Goal: Contribute content: Contribute content

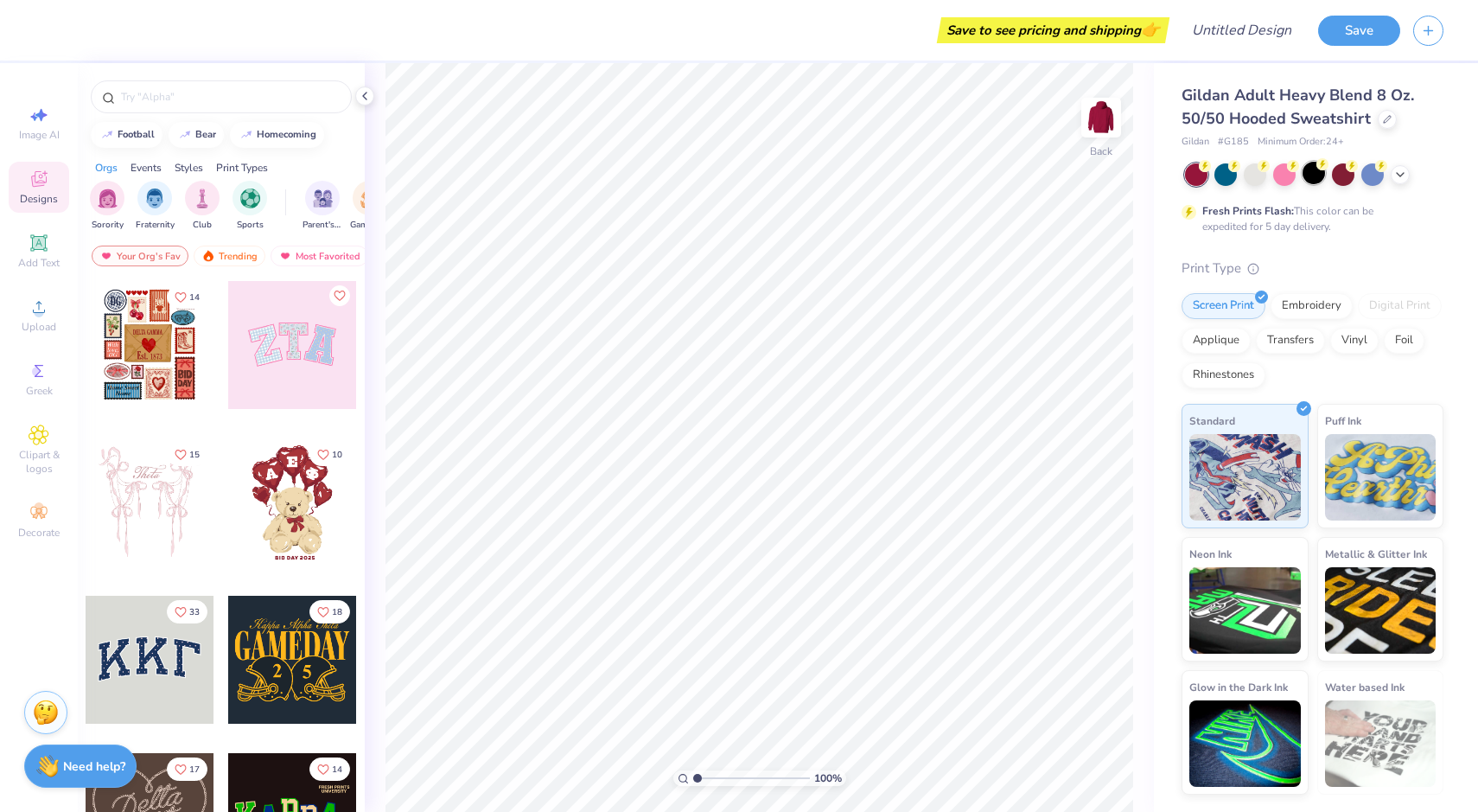
click at [1317, 173] on div at bounding box center [1314, 173] width 23 height 23
click at [46, 199] on span "Designs" at bounding box center [39, 198] width 38 height 14
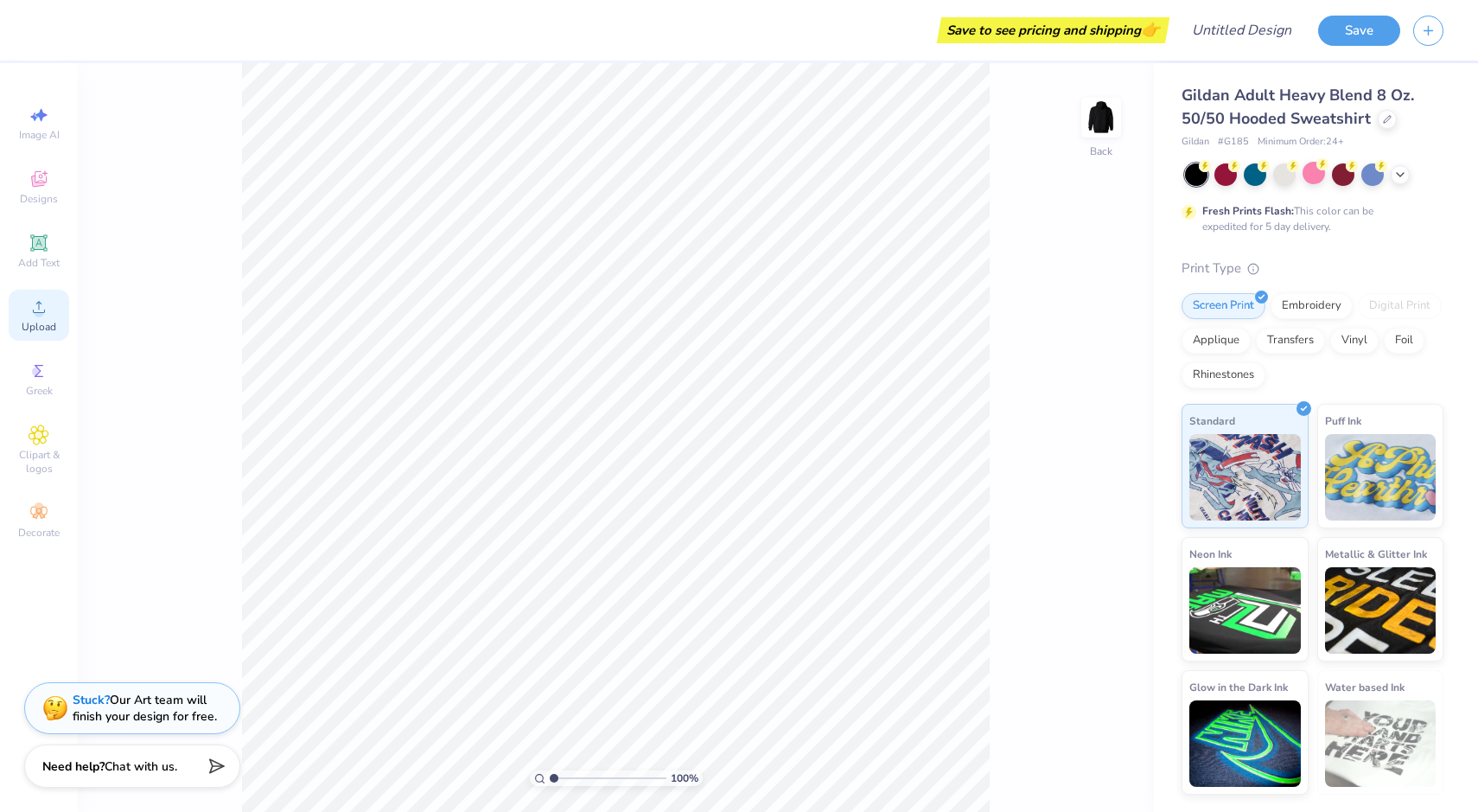
click at [46, 331] on span "Upload" at bounding box center [39, 326] width 34 height 14
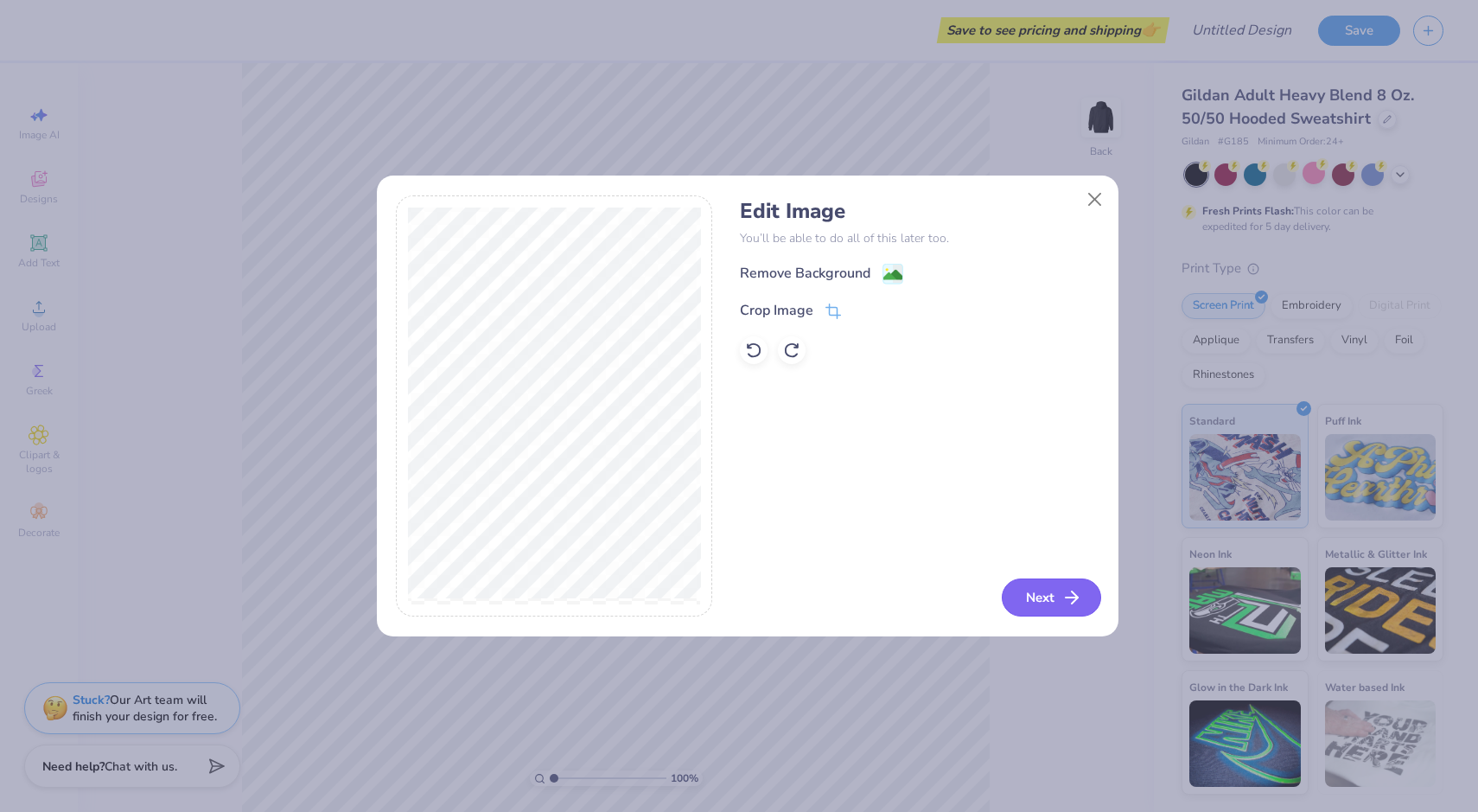
click at [1060, 589] on button "Next" at bounding box center [1052, 597] width 99 height 38
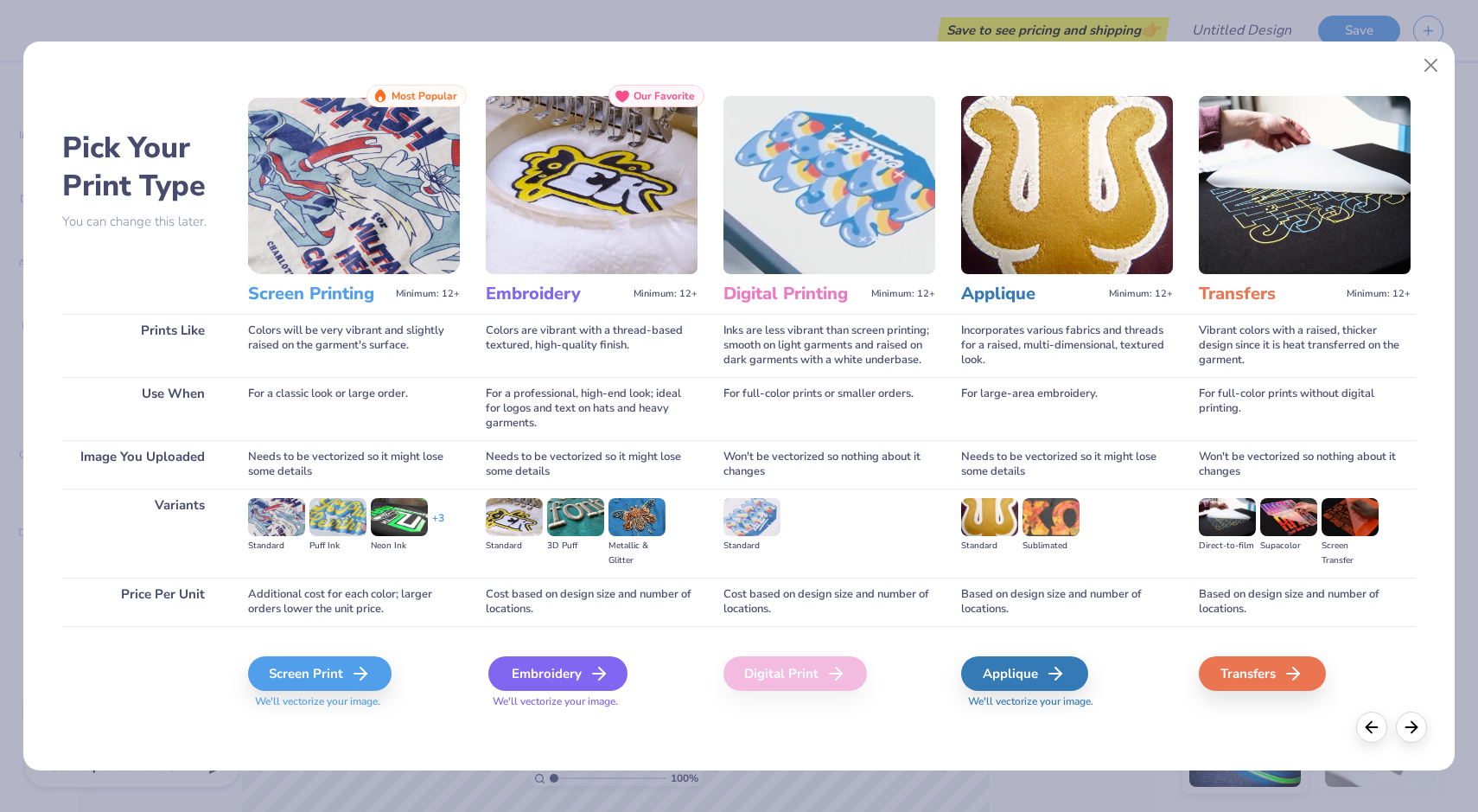
click at [529, 679] on div "Embroidery" at bounding box center [558, 673] width 139 height 34
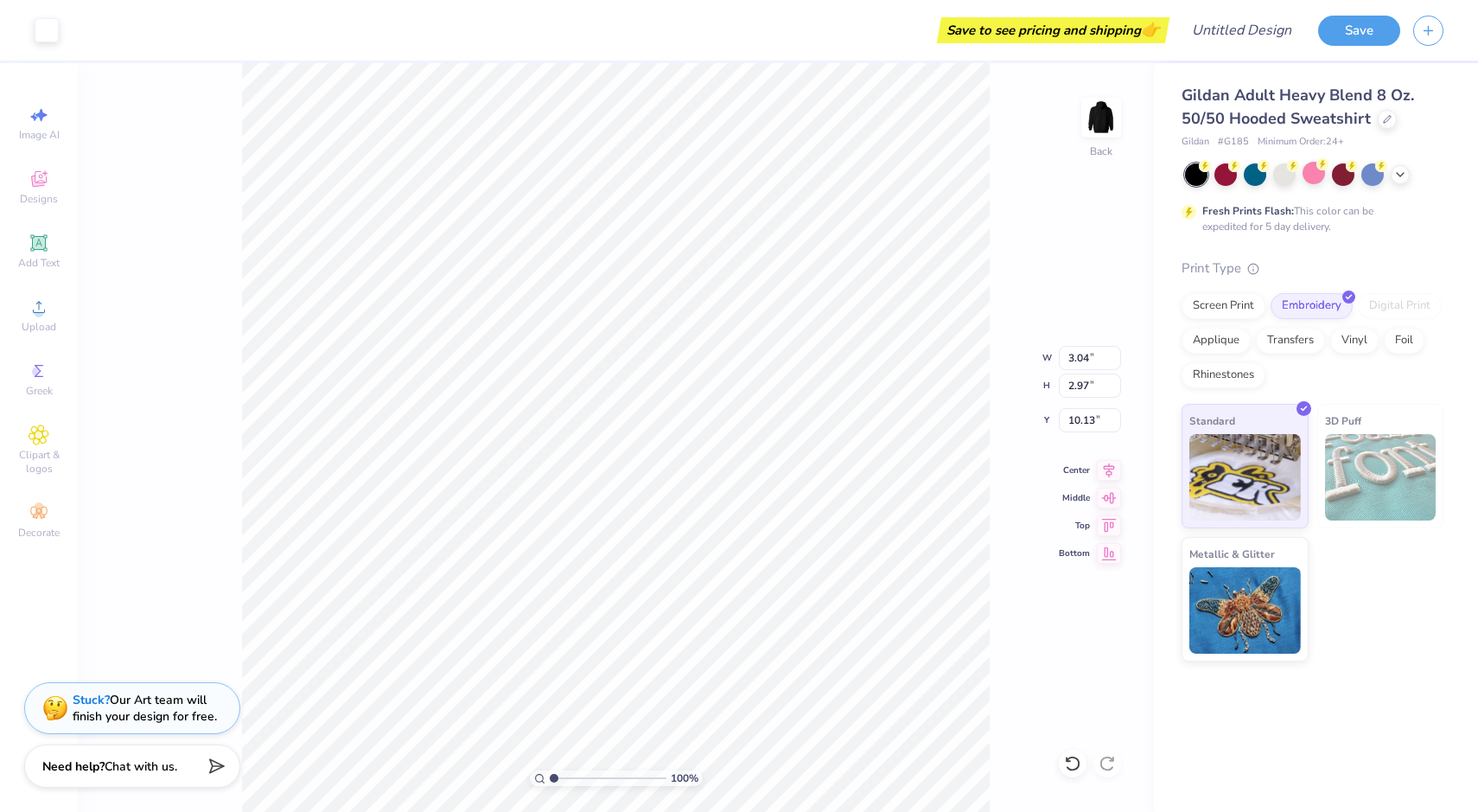
type input "3.04"
type input "2.97"
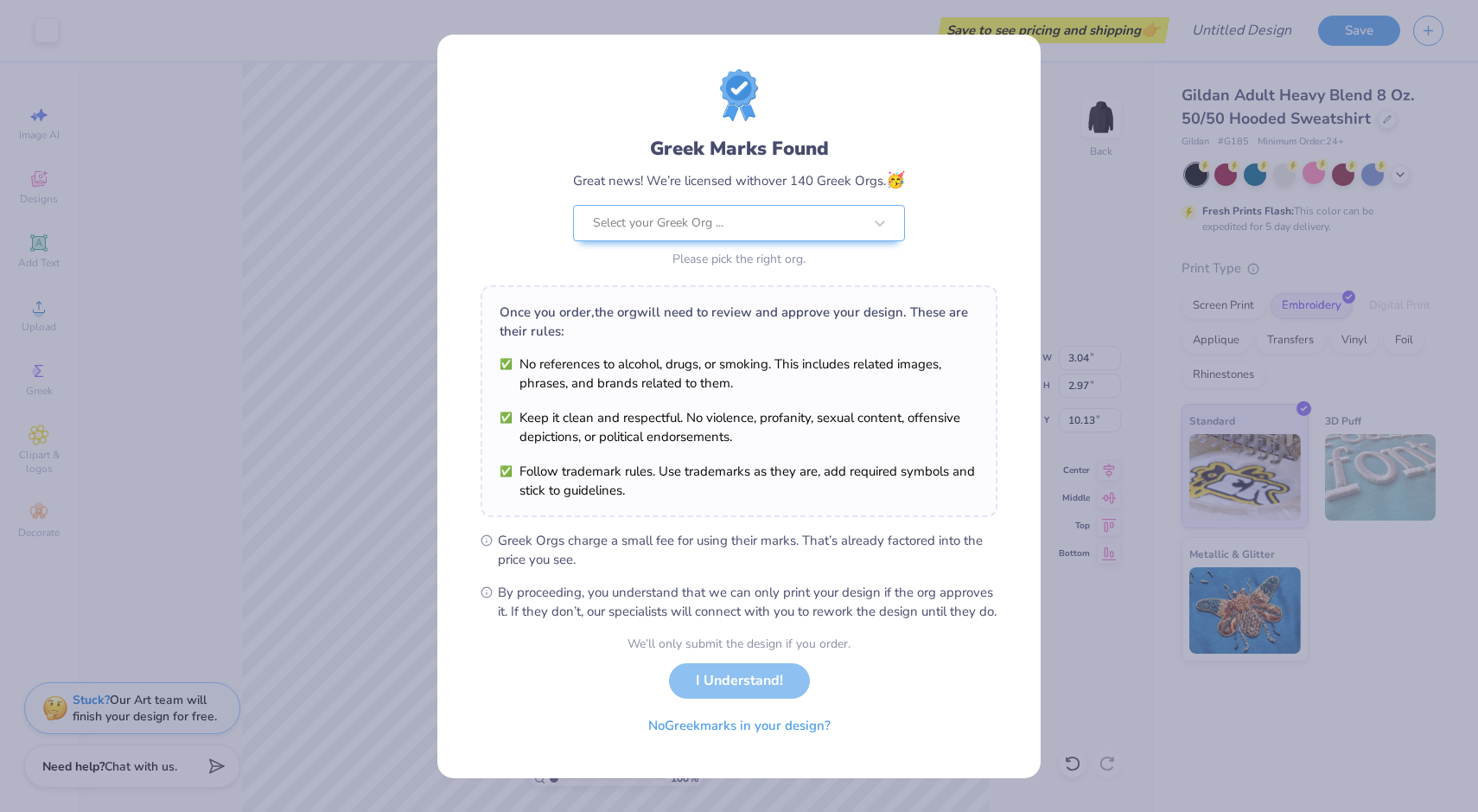
click at [712, 500] on div "Once you order, the org will need to review and approve your design. These are …" at bounding box center [739, 401] width 517 height 231
click at [811, 733] on button "No Greek marks in your design?" at bounding box center [739, 721] width 211 height 35
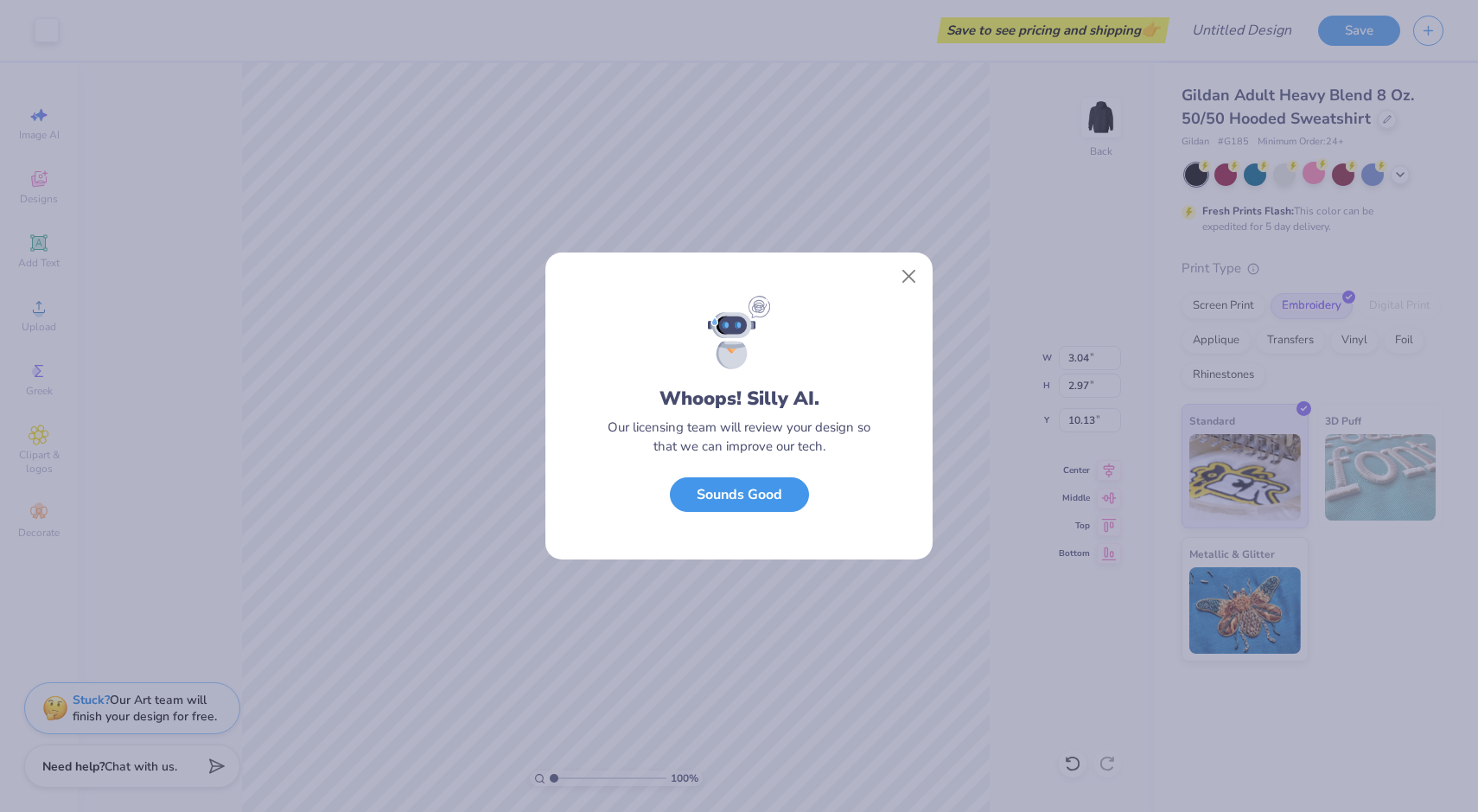
click at [774, 495] on button "Sounds Good" at bounding box center [740, 494] width 139 height 35
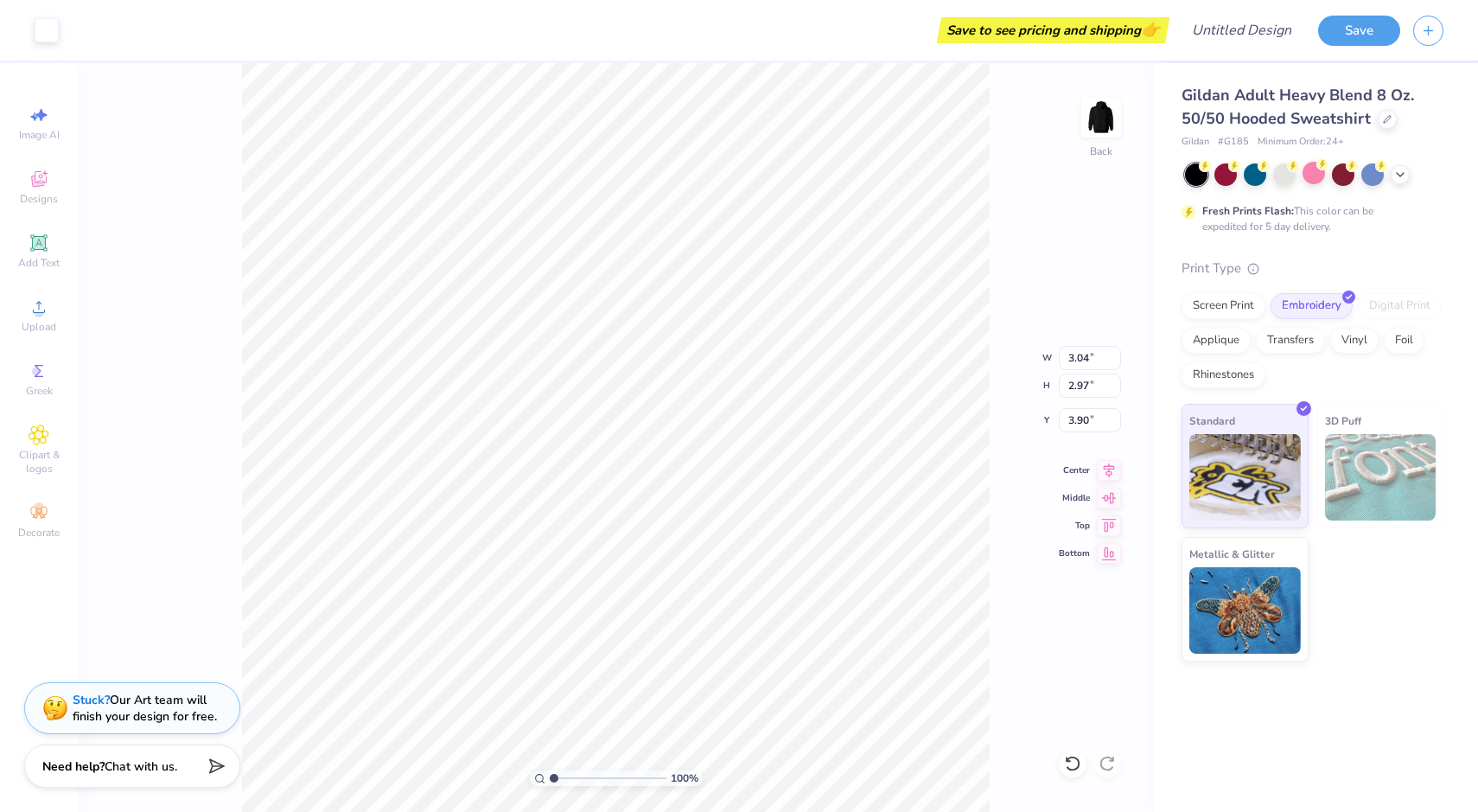
type input "4.28"
type input "3.98"
click at [52, 255] on div "Add Text" at bounding box center [39, 251] width 61 height 51
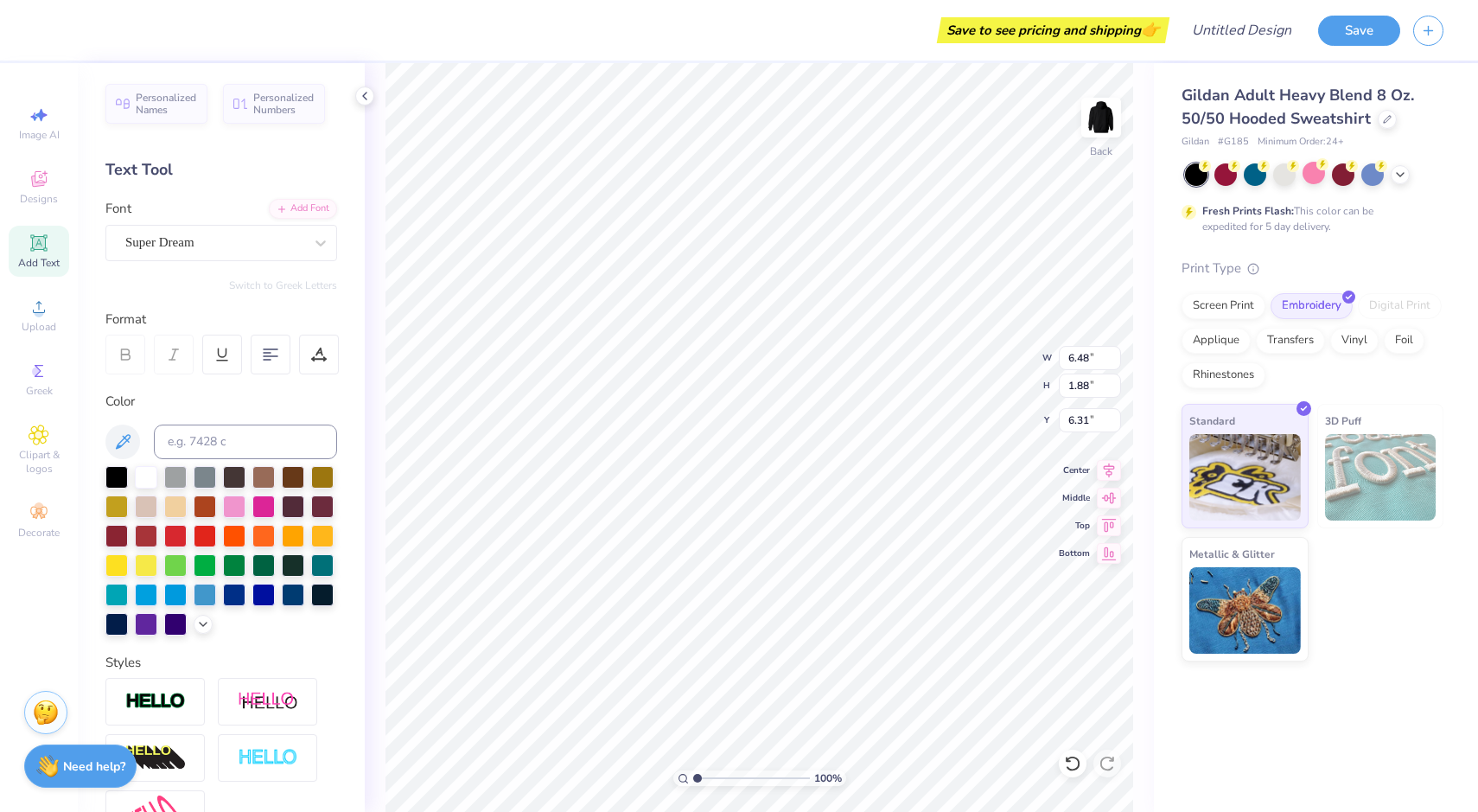
scroll to position [17, 5]
type textarea "UCLA KASA"
click at [260, 242] on div "Super Dream" at bounding box center [214, 243] width 182 height 27
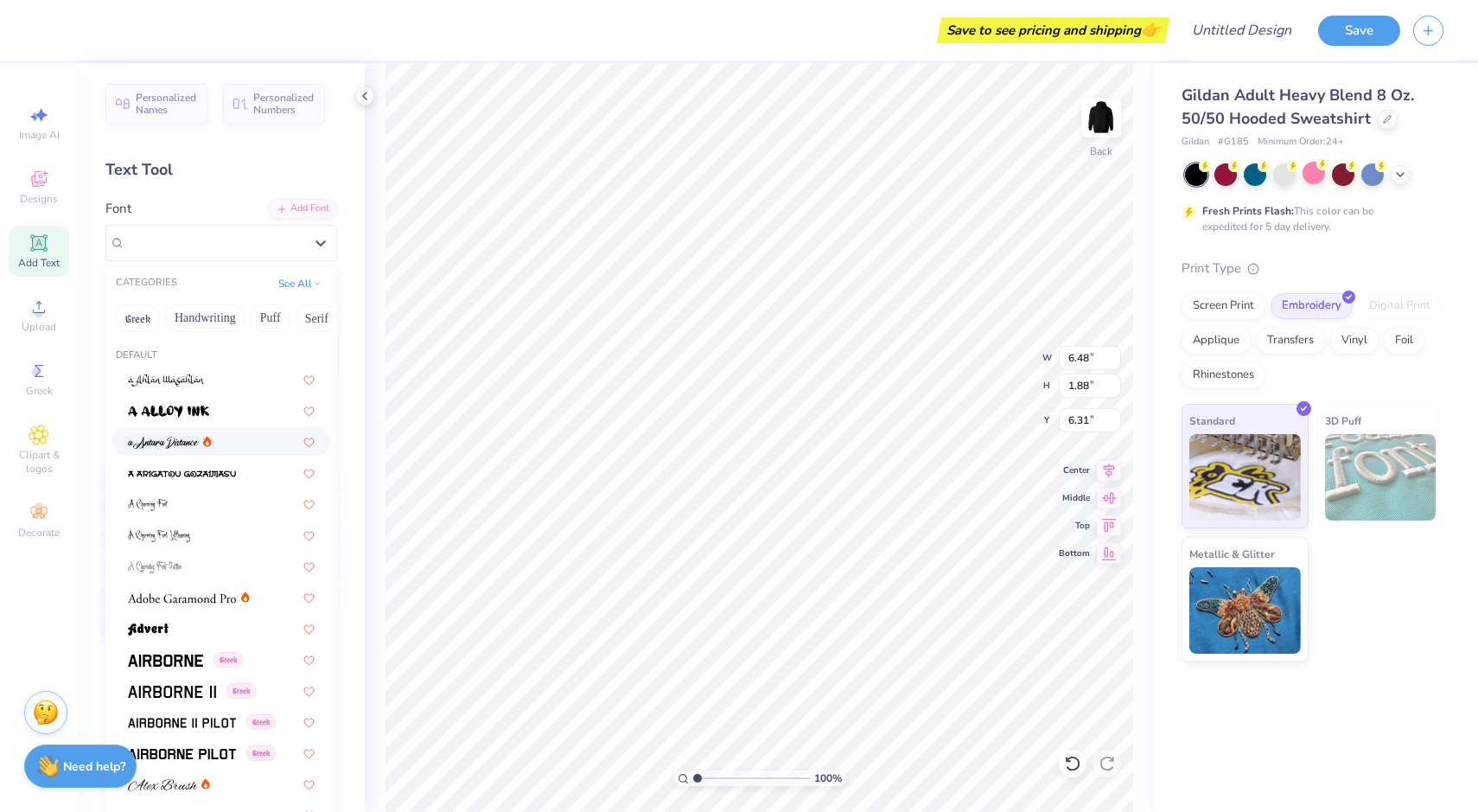
scroll to position [108, 0]
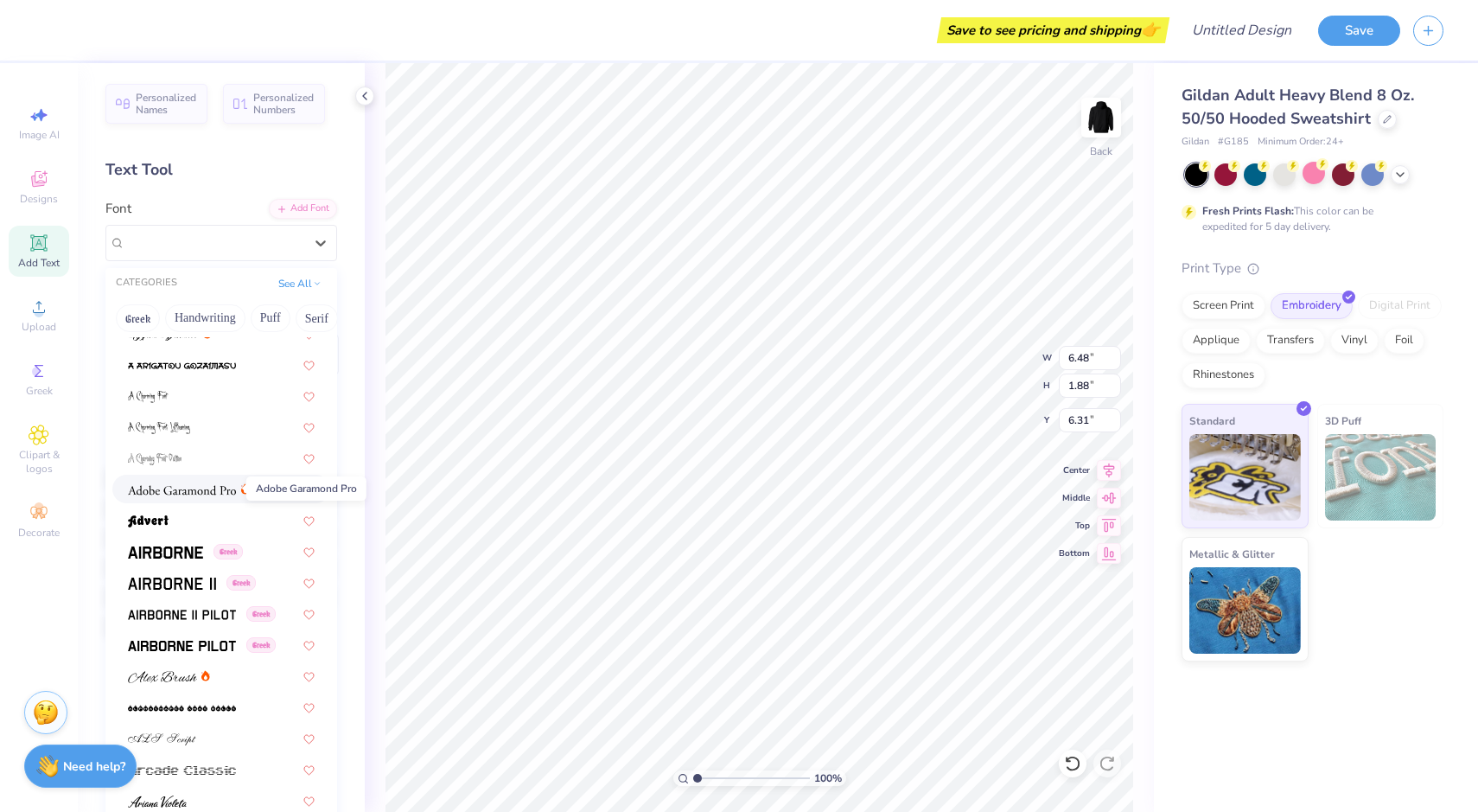
click at [220, 492] on img at bounding box center [182, 490] width 108 height 12
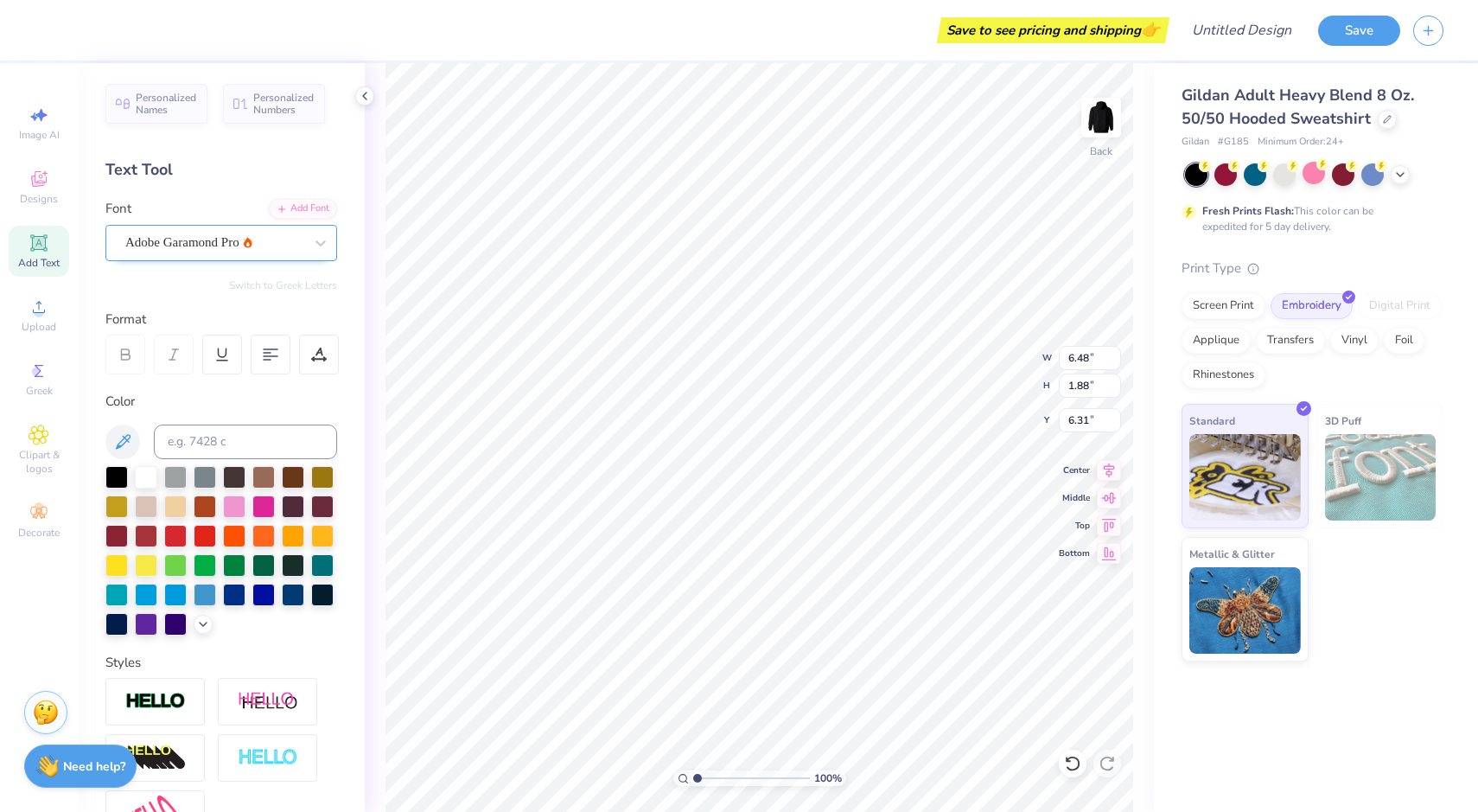
click at [276, 240] on div "Adobe Garamond Pro" at bounding box center [214, 243] width 182 height 27
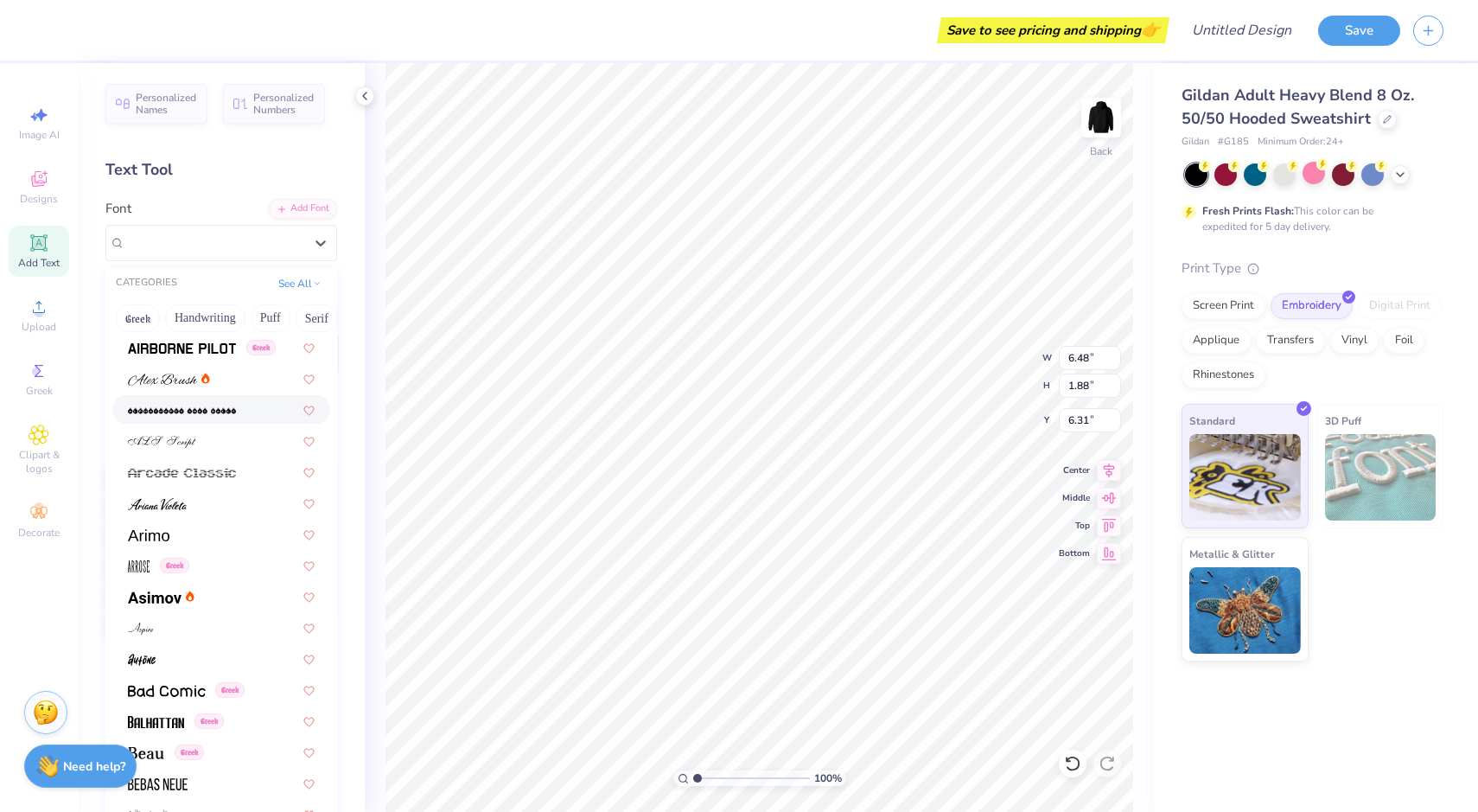
scroll to position [433, 0]
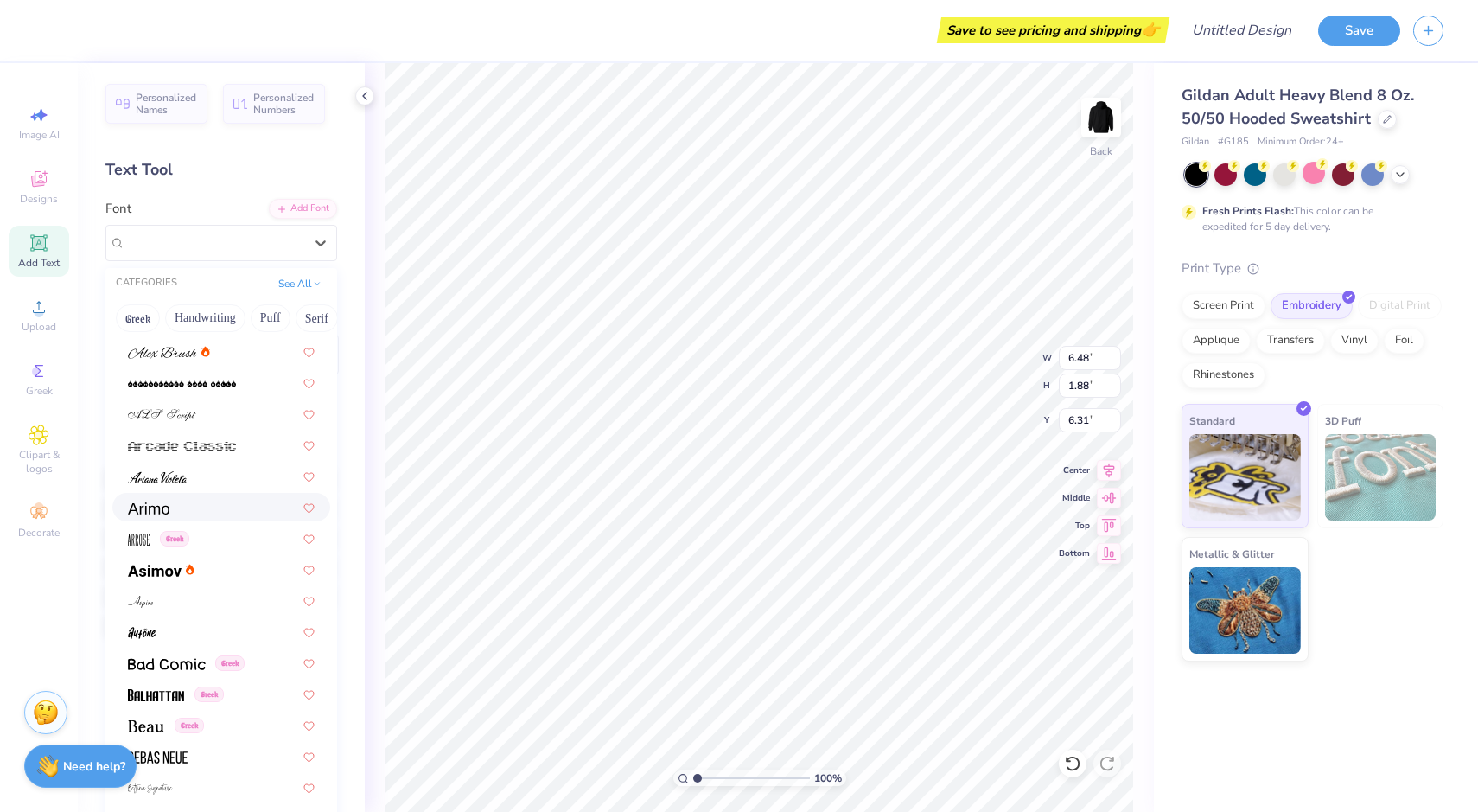
click at [228, 506] on div at bounding box center [221, 507] width 187 height 18
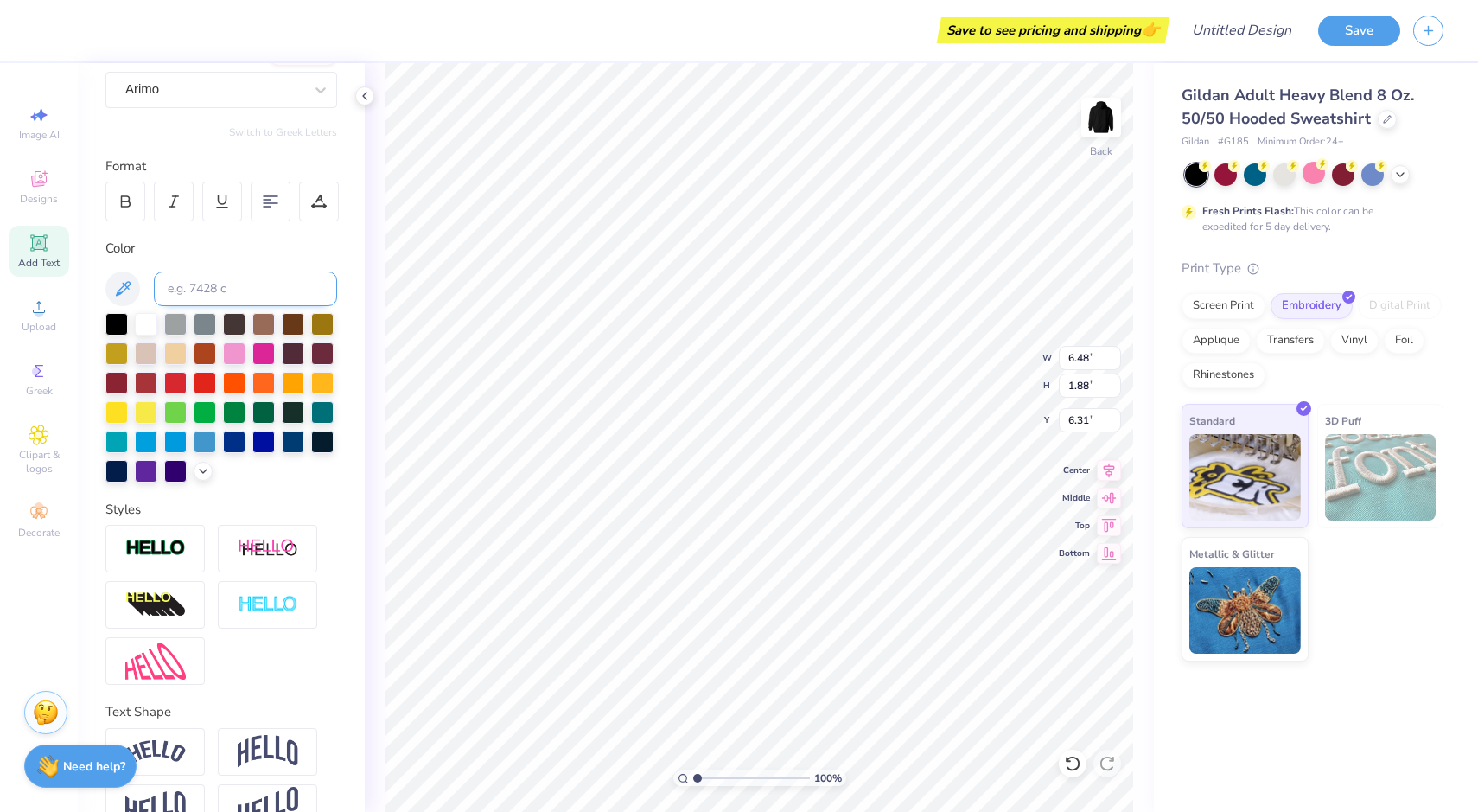
scroll to position [221, 0]
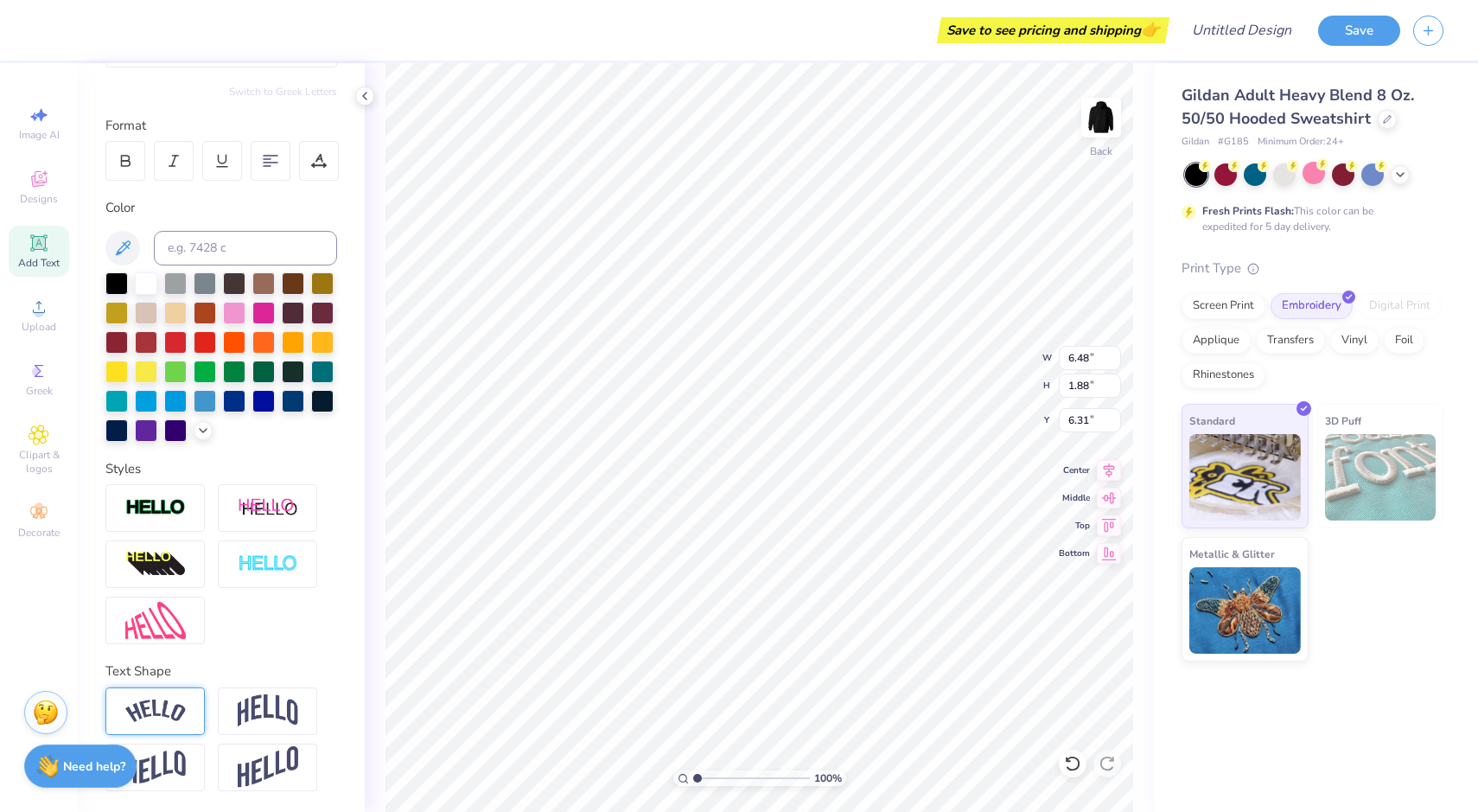
click at [169, 717] on img at bounding box center [155, 711] width 61 height 23
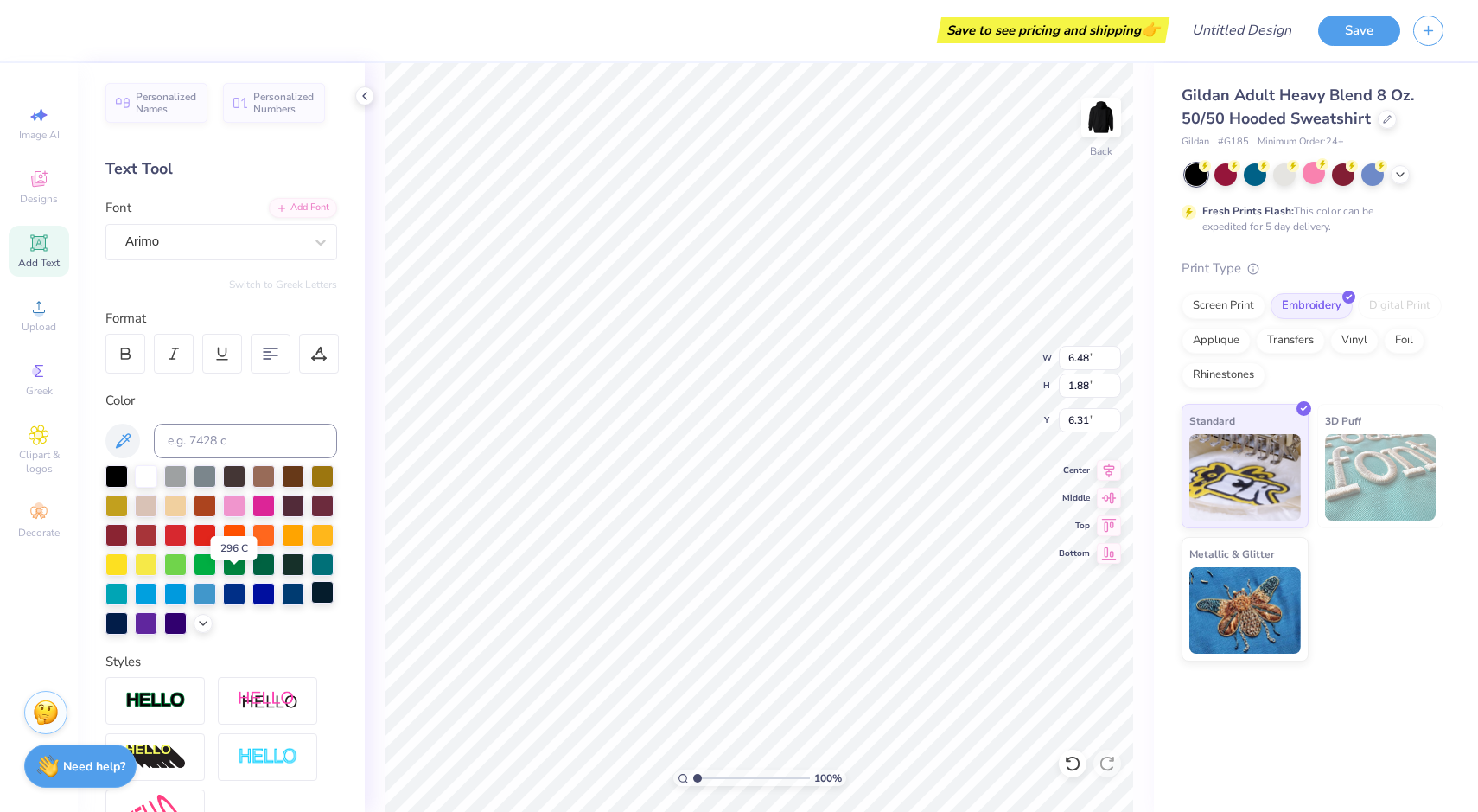
scroll to position [0, 0]
click at [267, 229] on div "Arimo" at bounding box center [214, 243] width 182 height 27
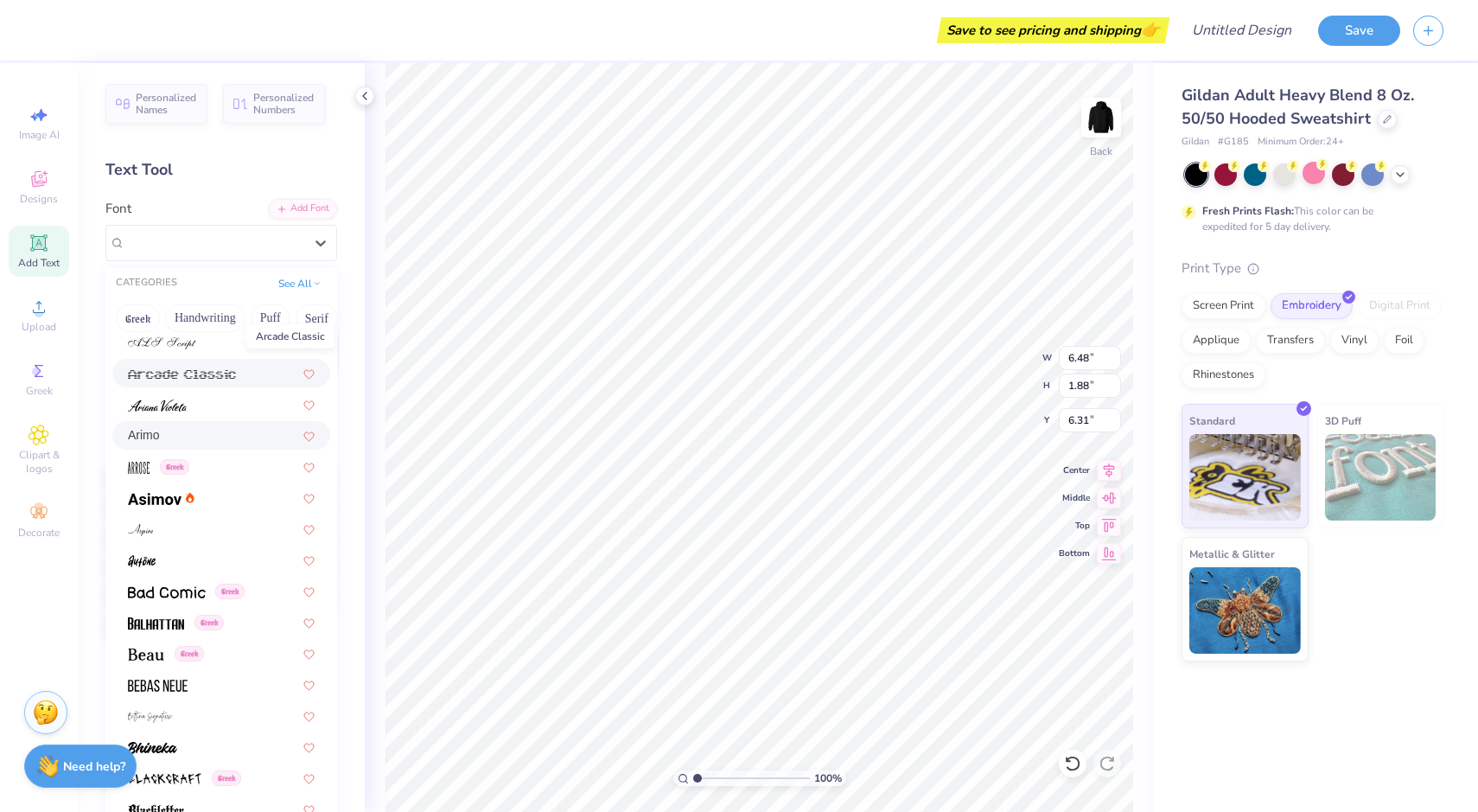
scroll to position [540, 0]
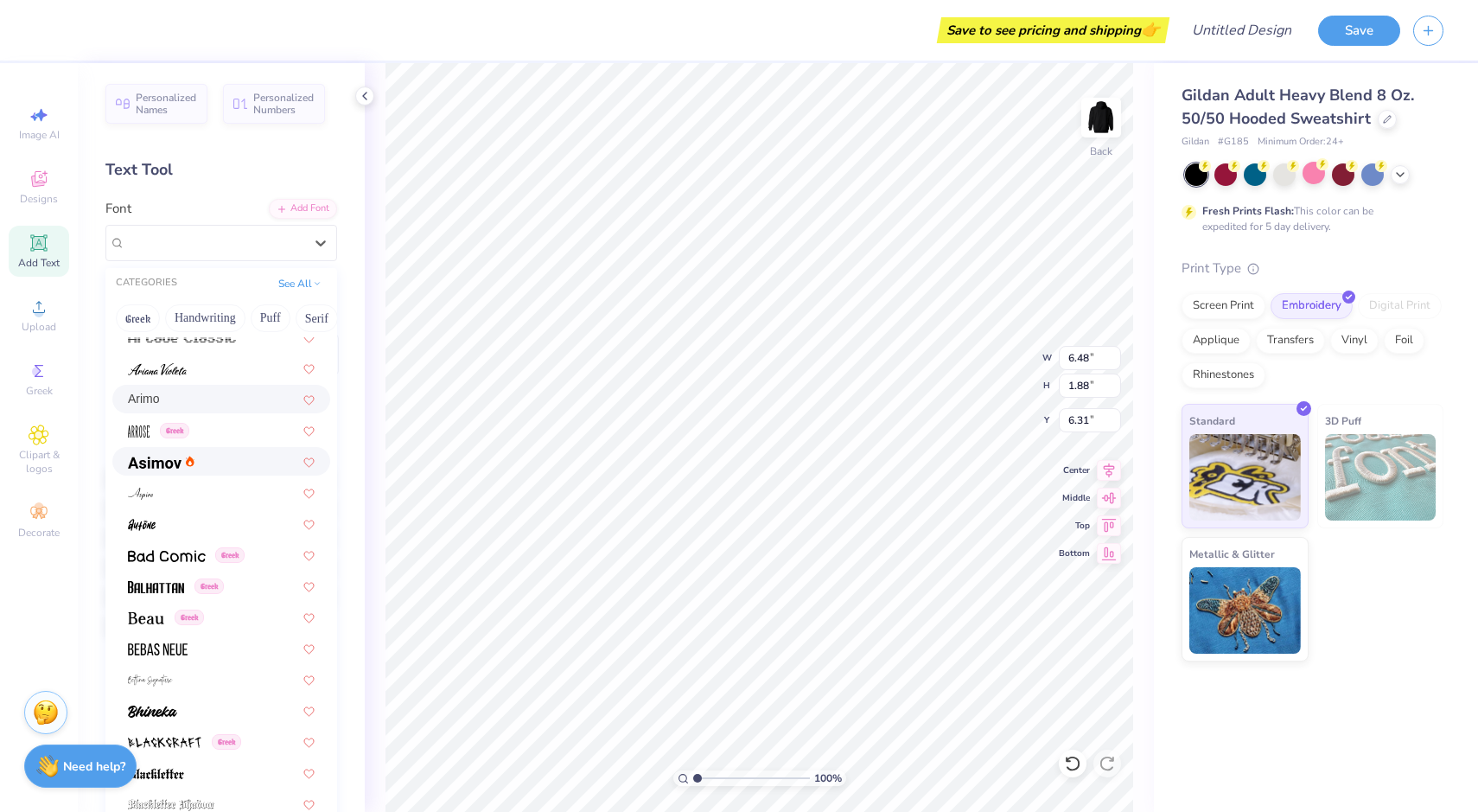
click at [229, 456] on div at bounding box center [221, 462] width 187 height 18
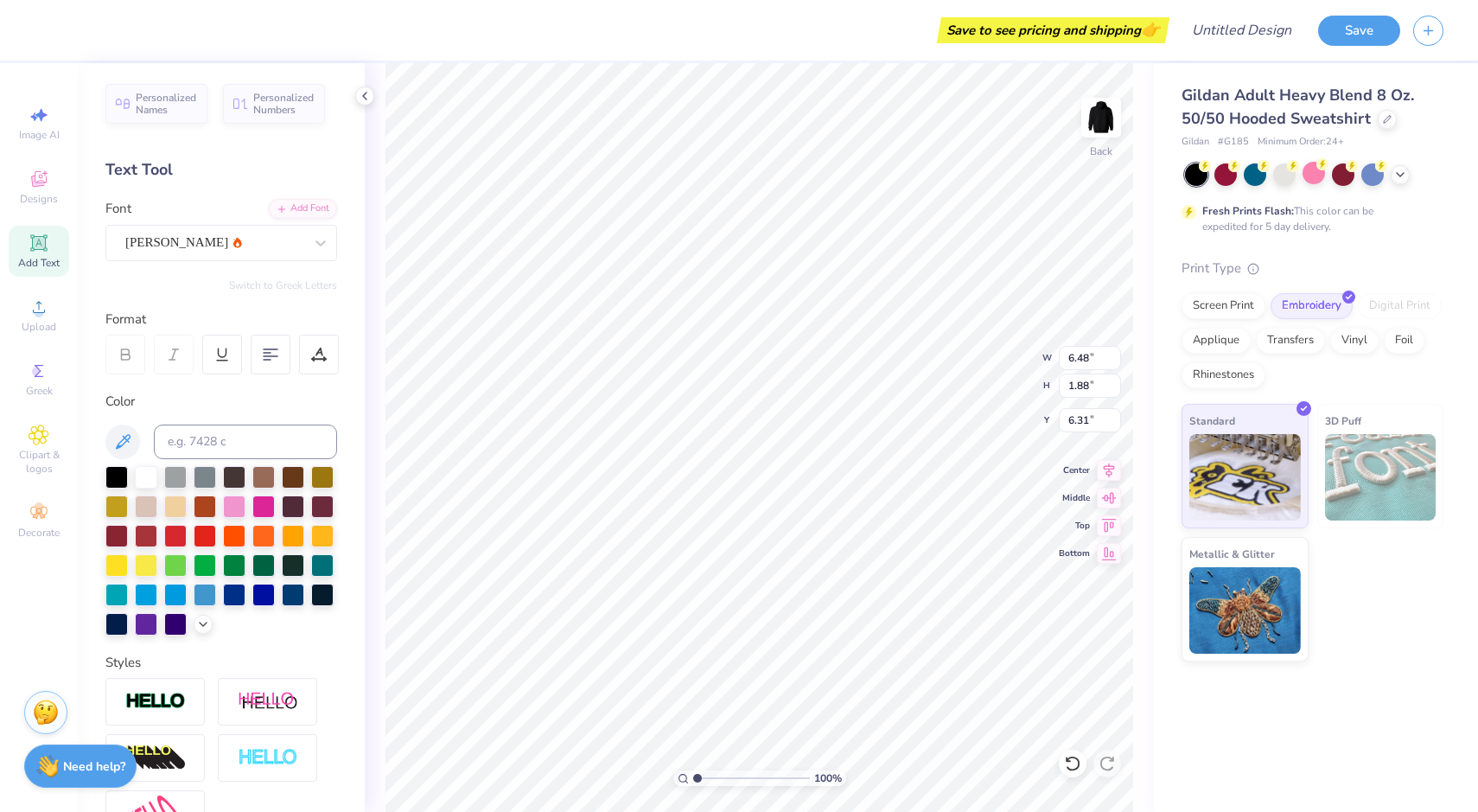
scroll to position [17, 3]
type input "7.09"
type input "1.74"
type input "2.50"
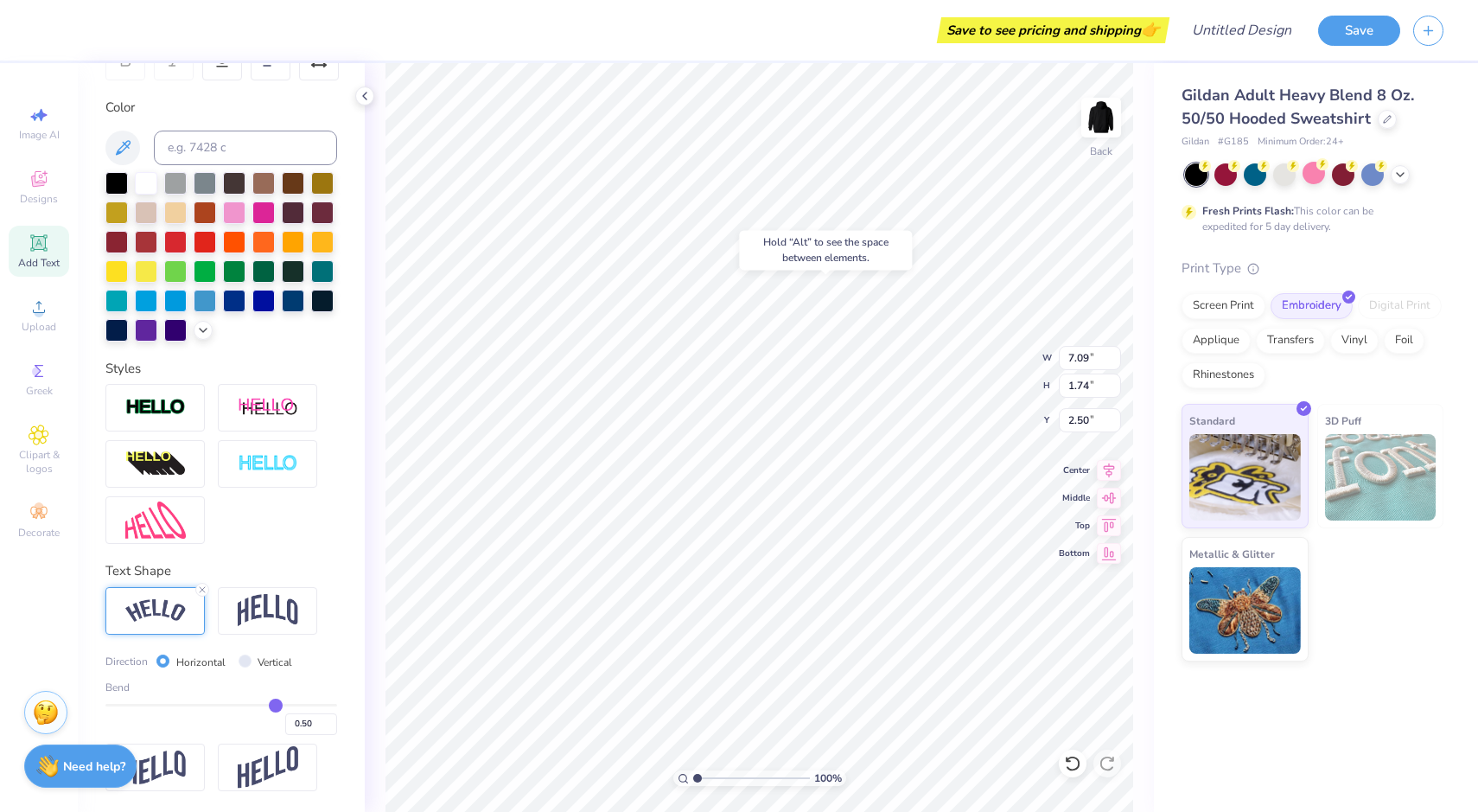
scroll to position [322, 0]
type input "0.47"
type input "0.43"
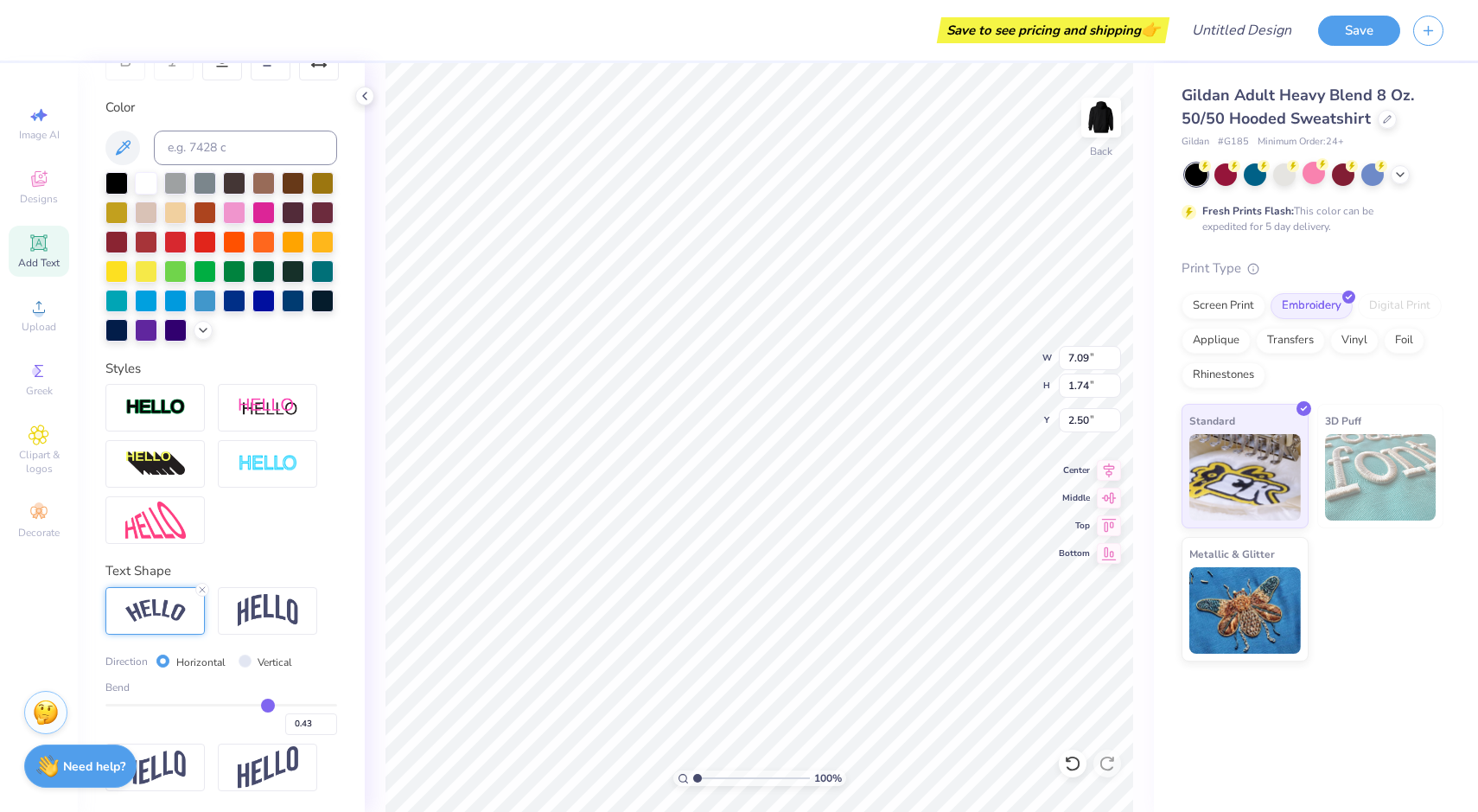
type input "0.4"
type input "0.40"
type input "0.37"
type input "0.36"
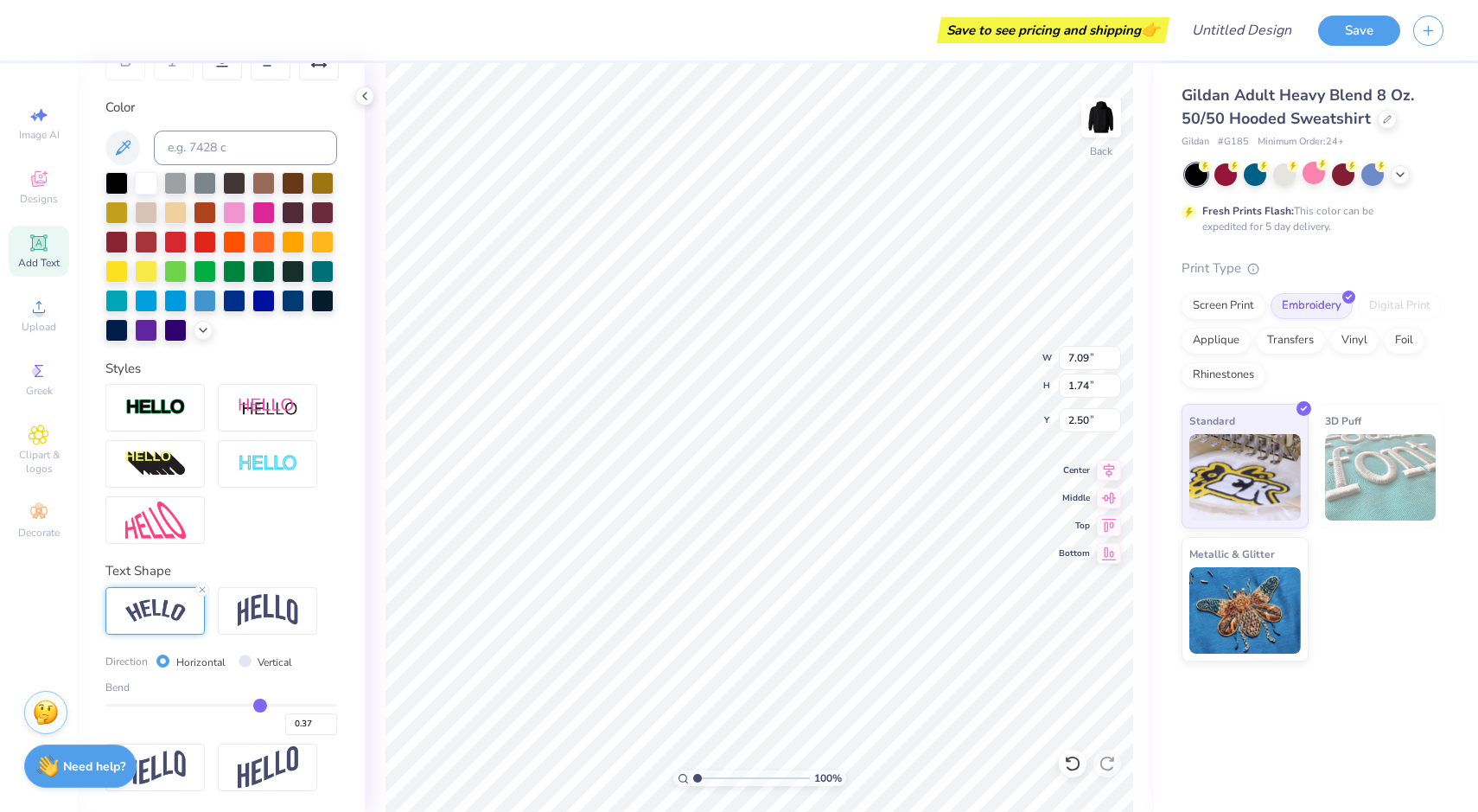
type input "0.36"
type input "0.33"
type input "0.31"
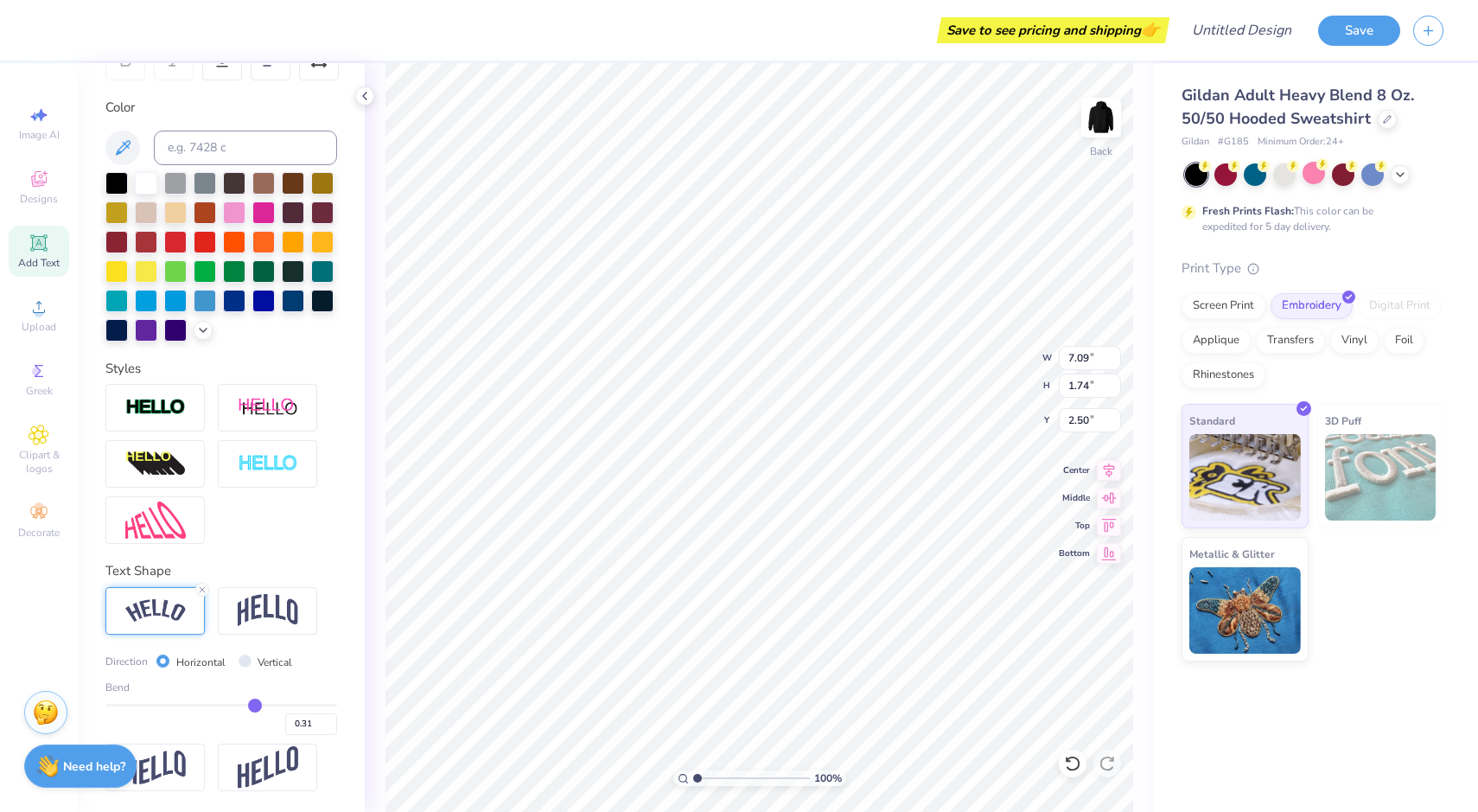
type input "0.28"
type input "0.27"
type input "0.26"
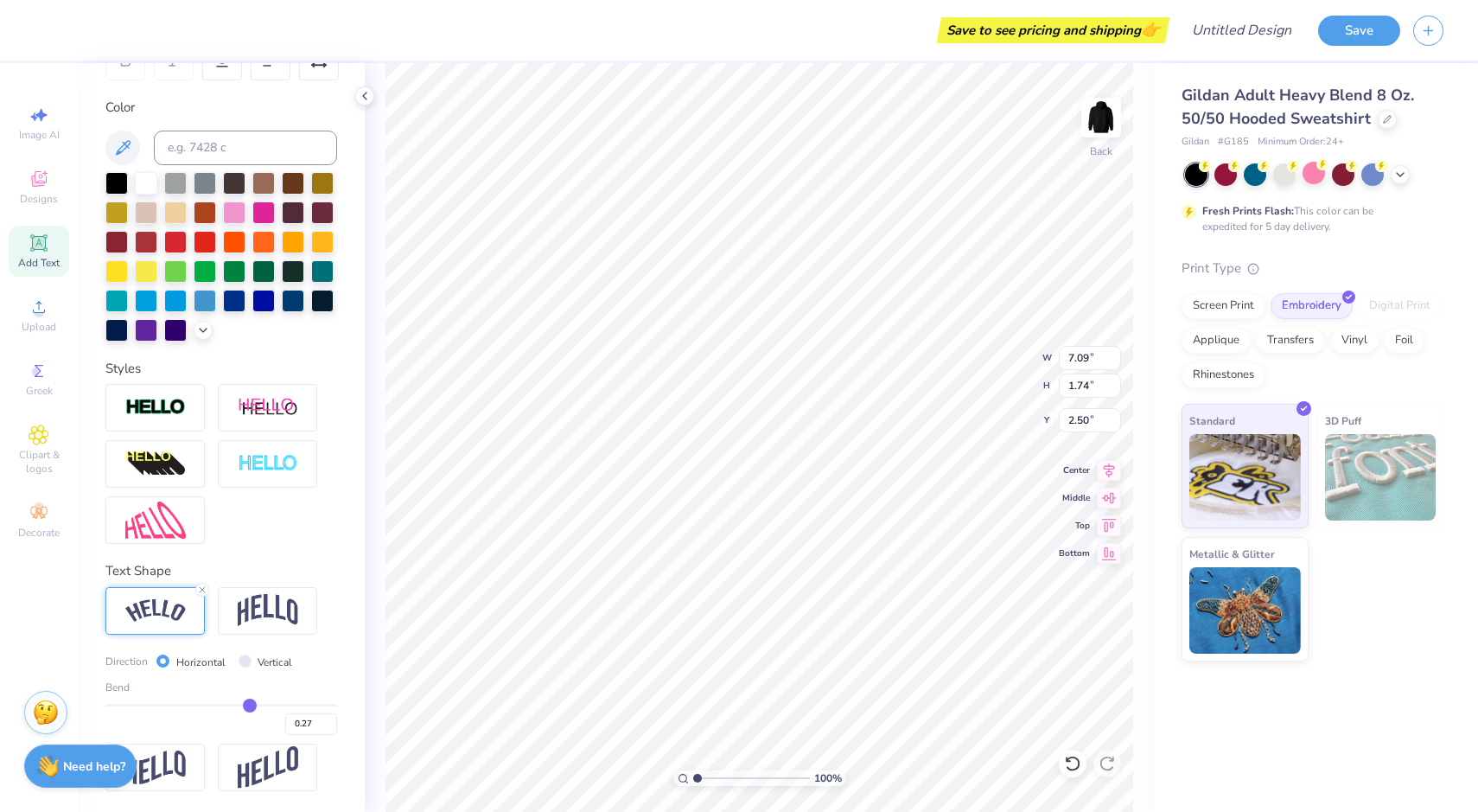
type input "0.26"
type input "0.25"
type input "0.24"
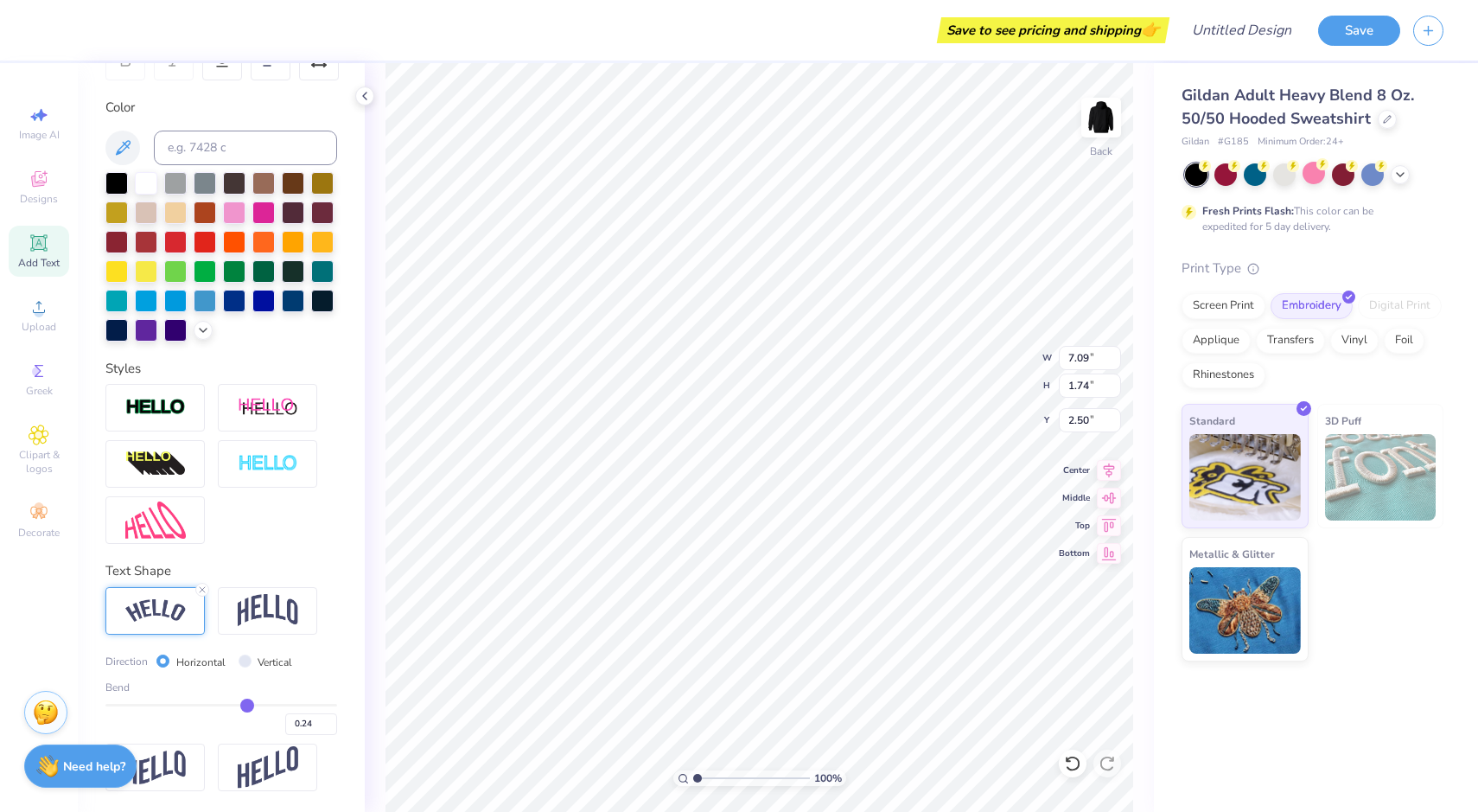
type input "0.22"
type input "0.2"
type input "0.20"
type input "0.17"
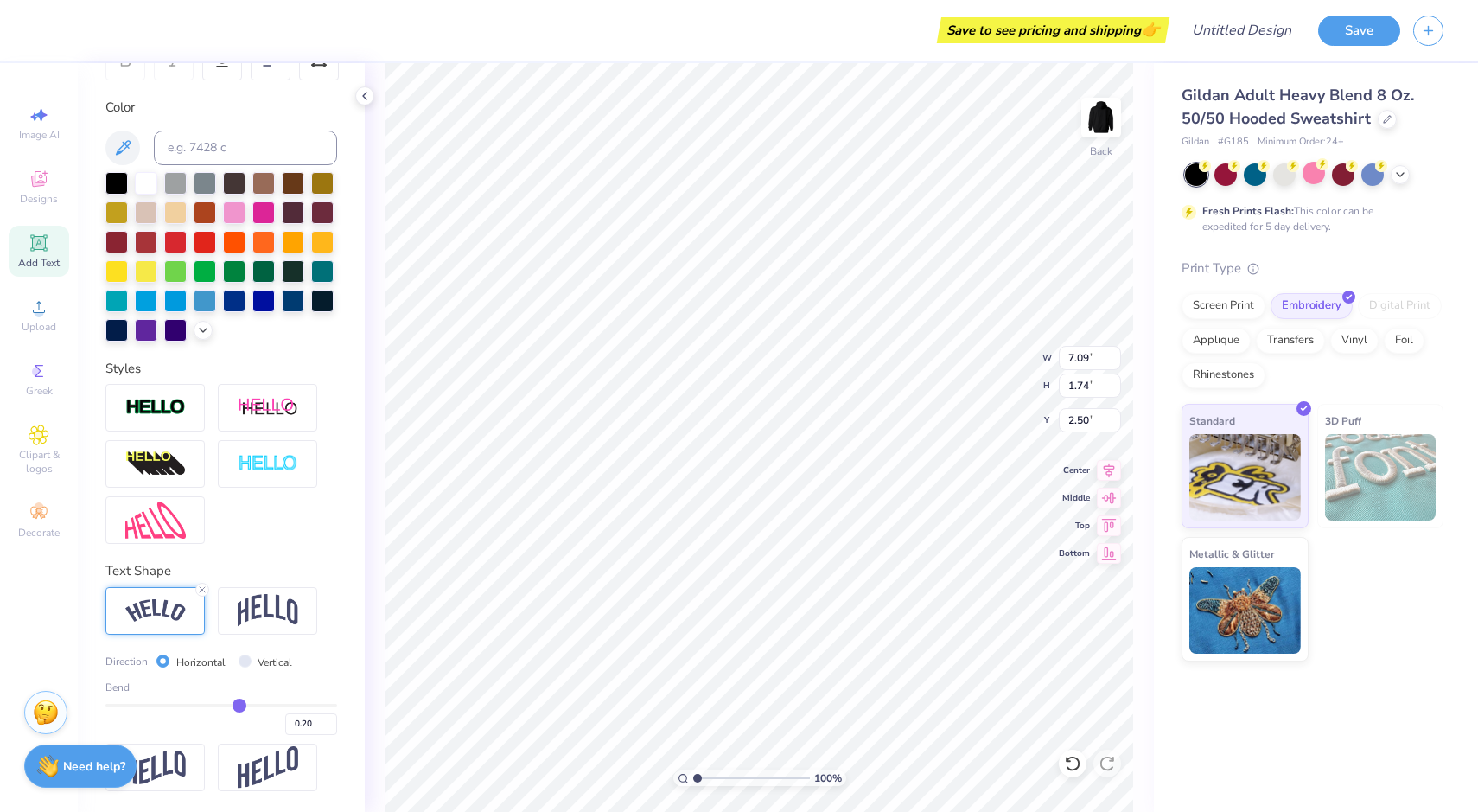
type input "0.17"
type input "0.15"
type input "0.13"
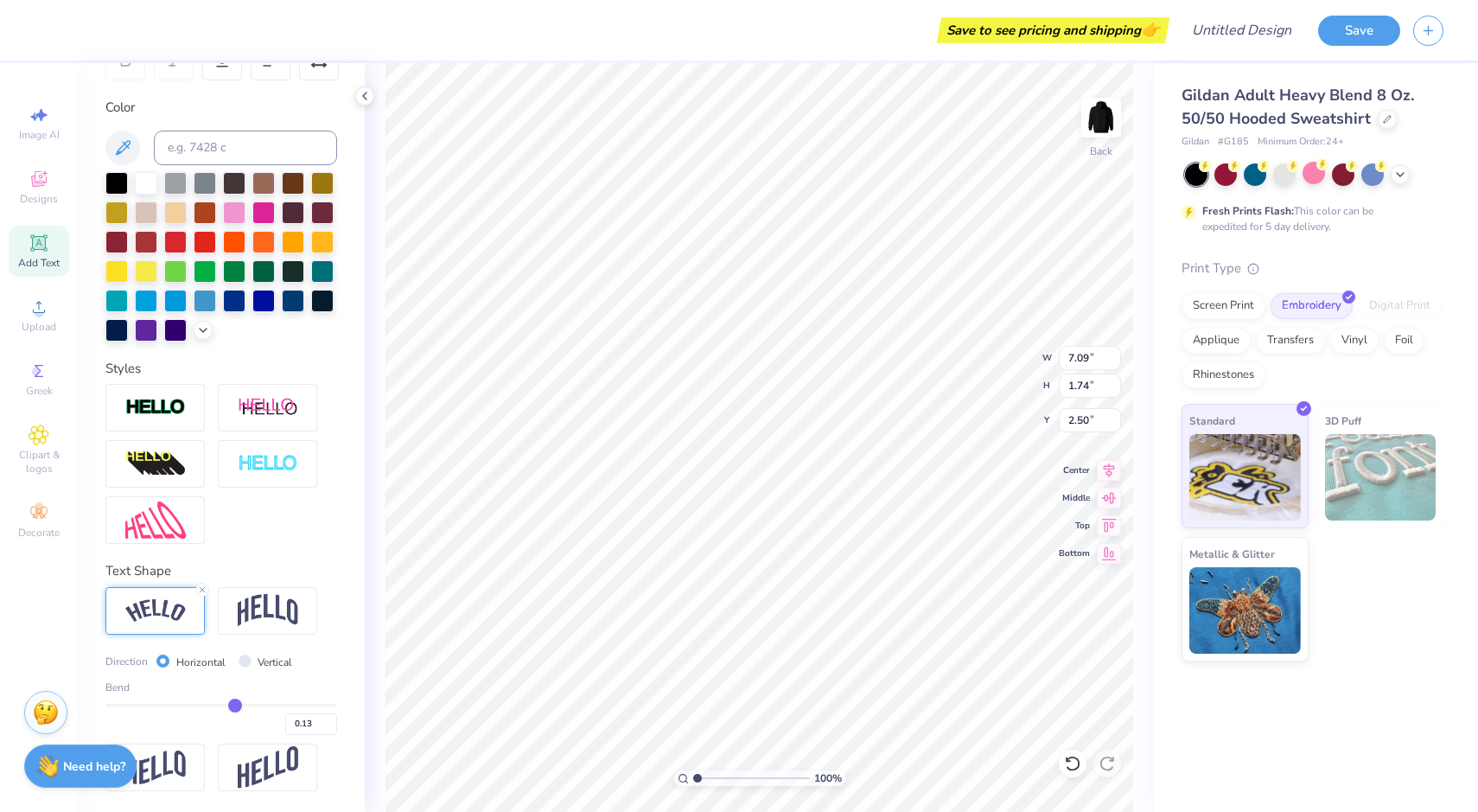
type input "0.11"
type input "0.1"
type input "0.10"
type input "0.09"
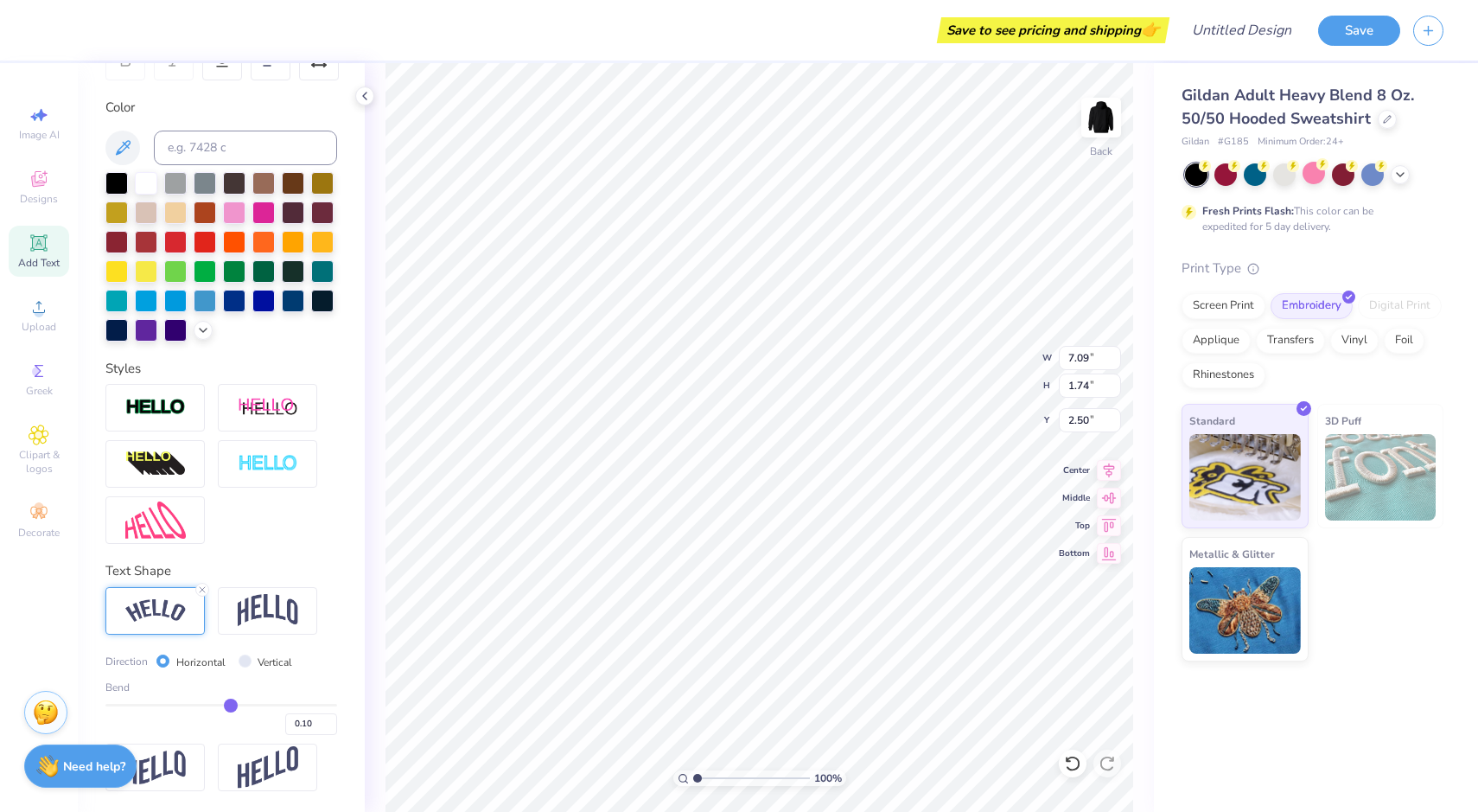
type input "0.09"
type input "0.08"
type input "0.14"
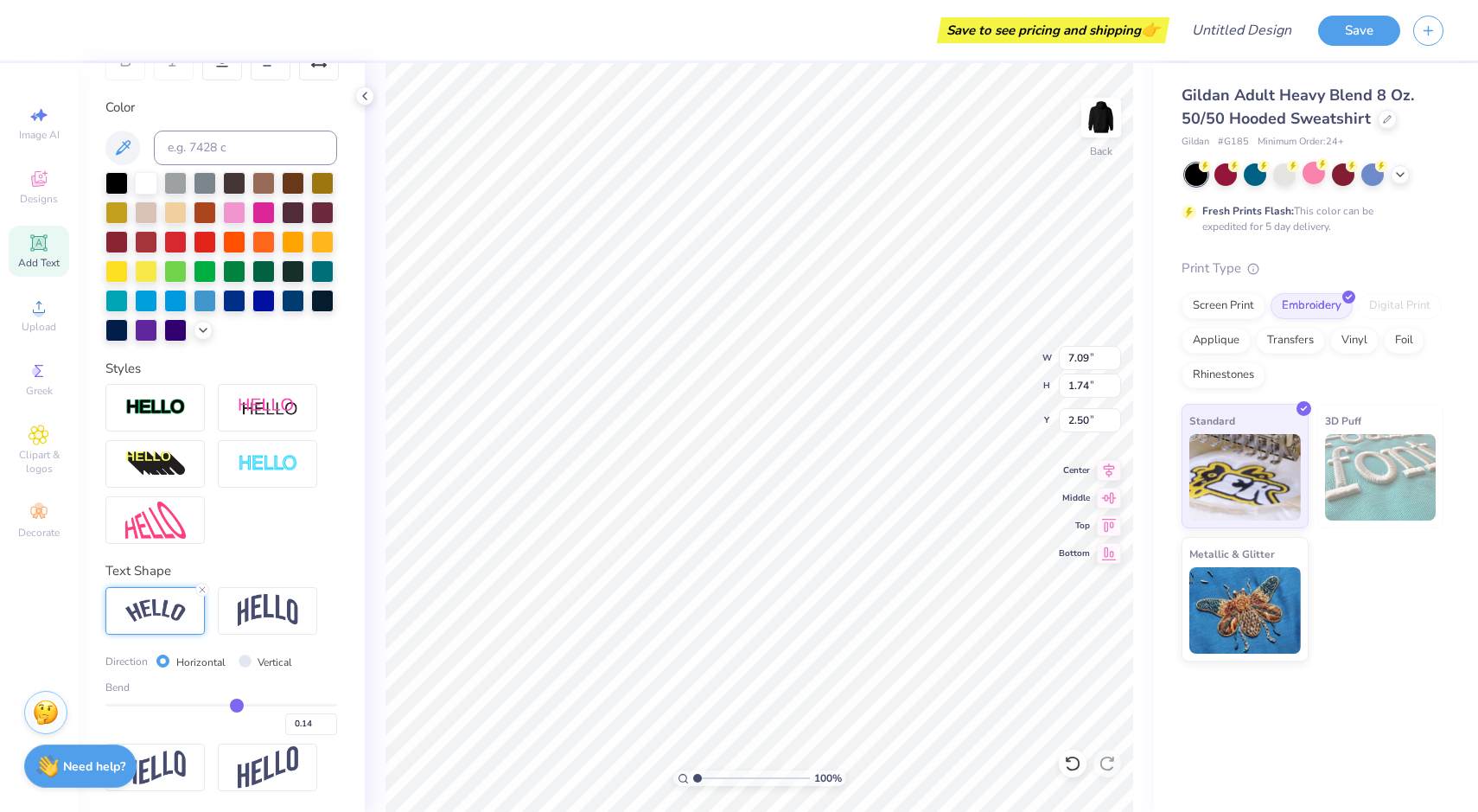
type input "0.23"
type input "0.31"
type input "0.43"
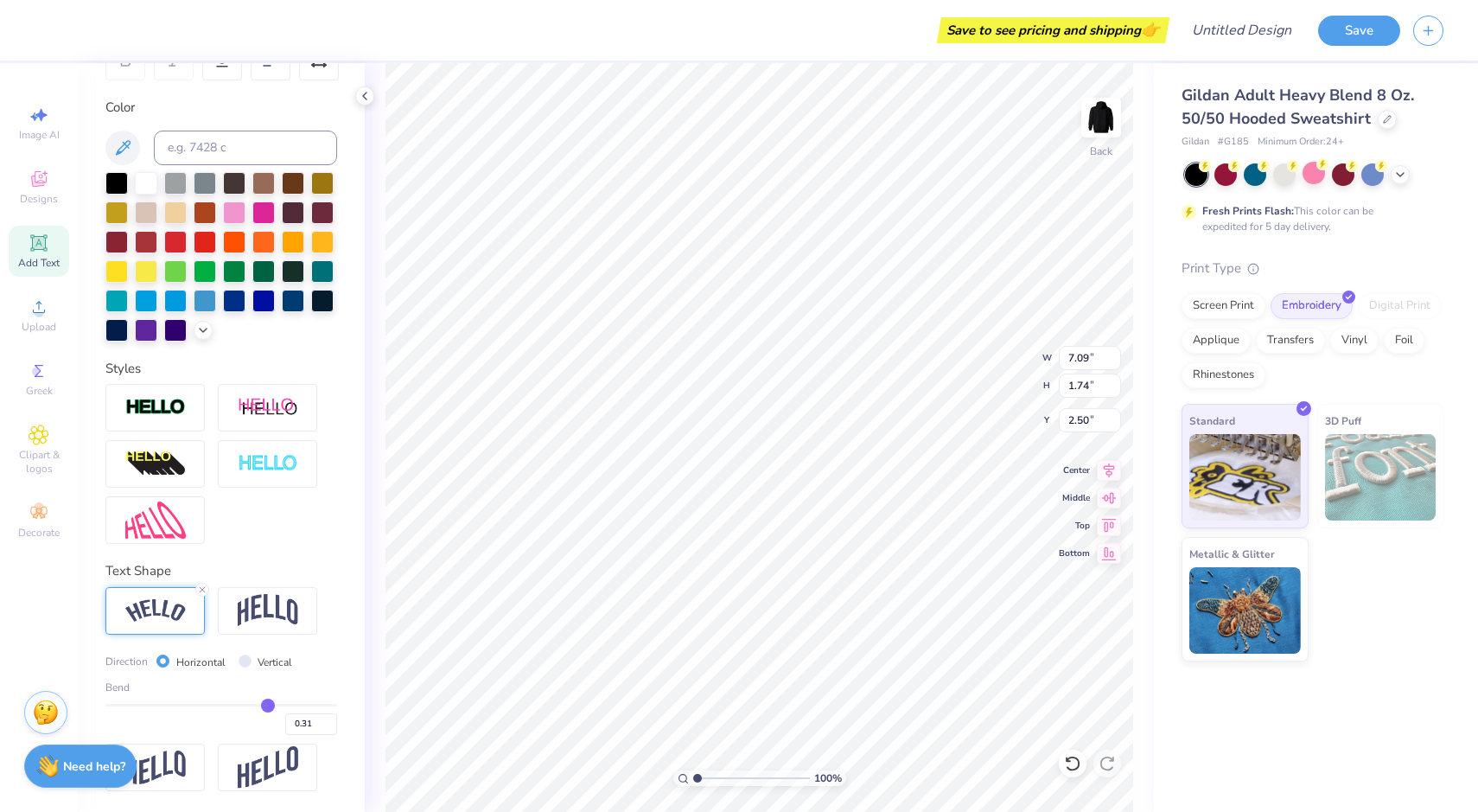
type input "0.43"
type input "0.54"
type input "0.67"
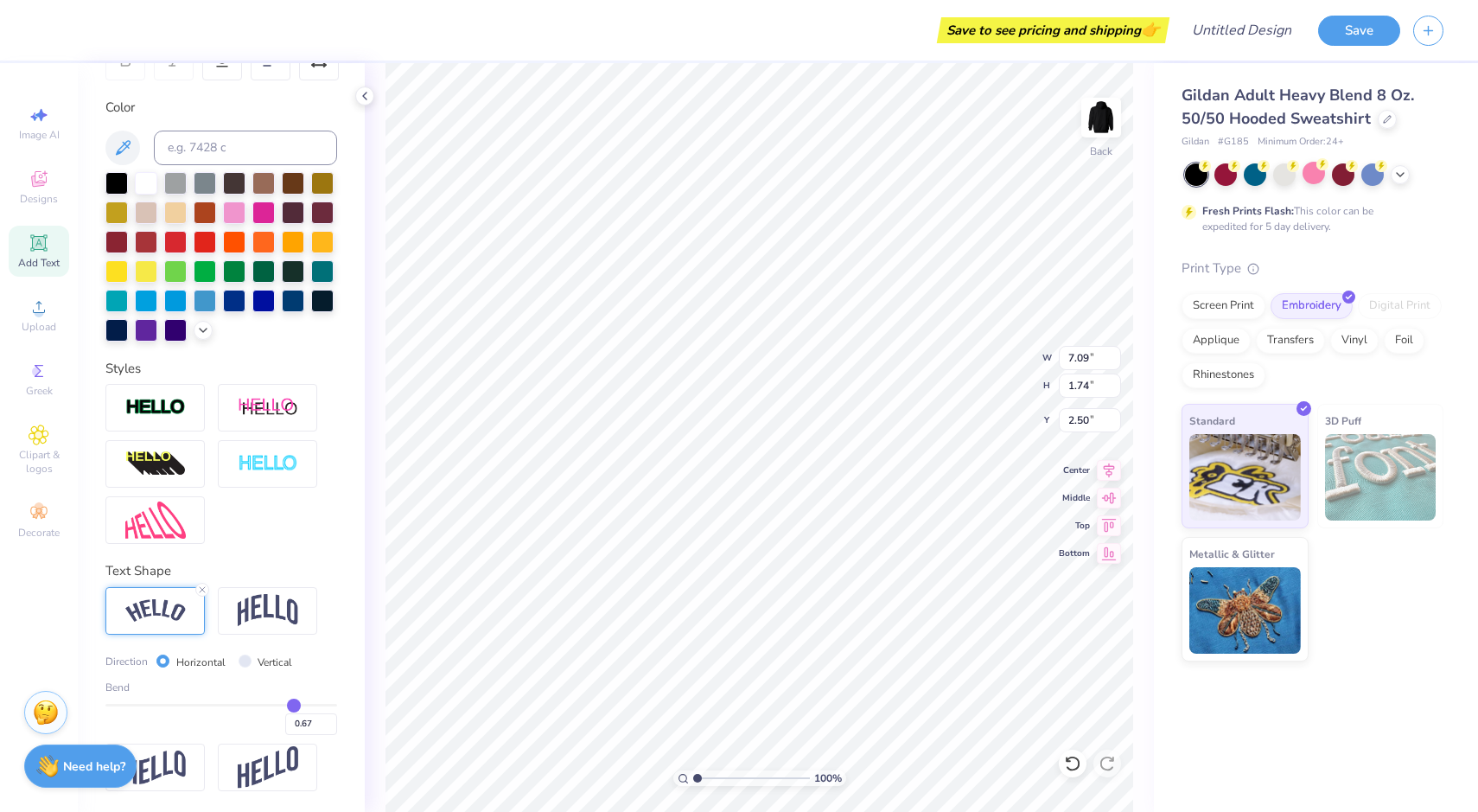
type input "0.77"
type input "0.86"
type input "0.92"
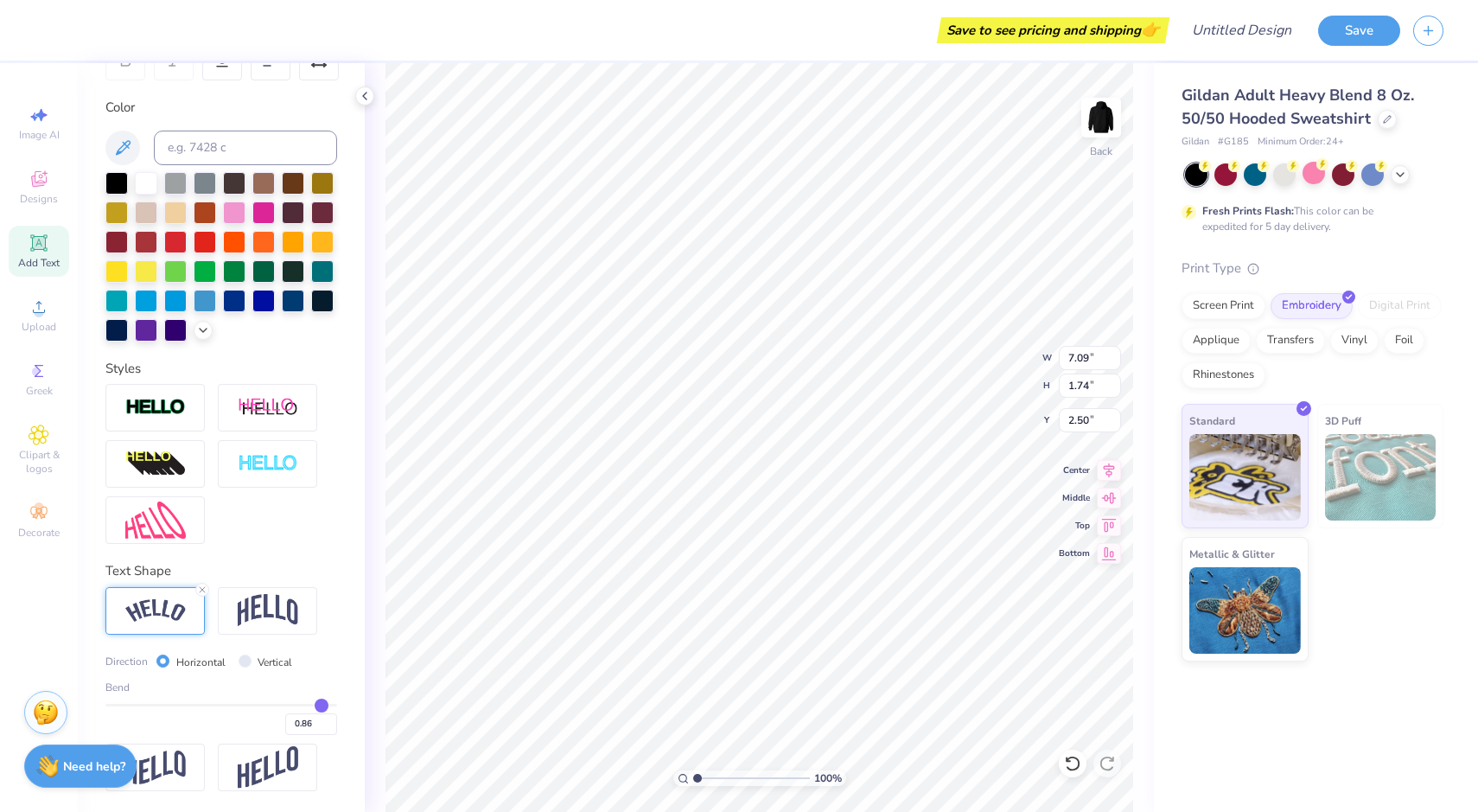
type input "0.92"
type input "0.96"
type input "0.98"
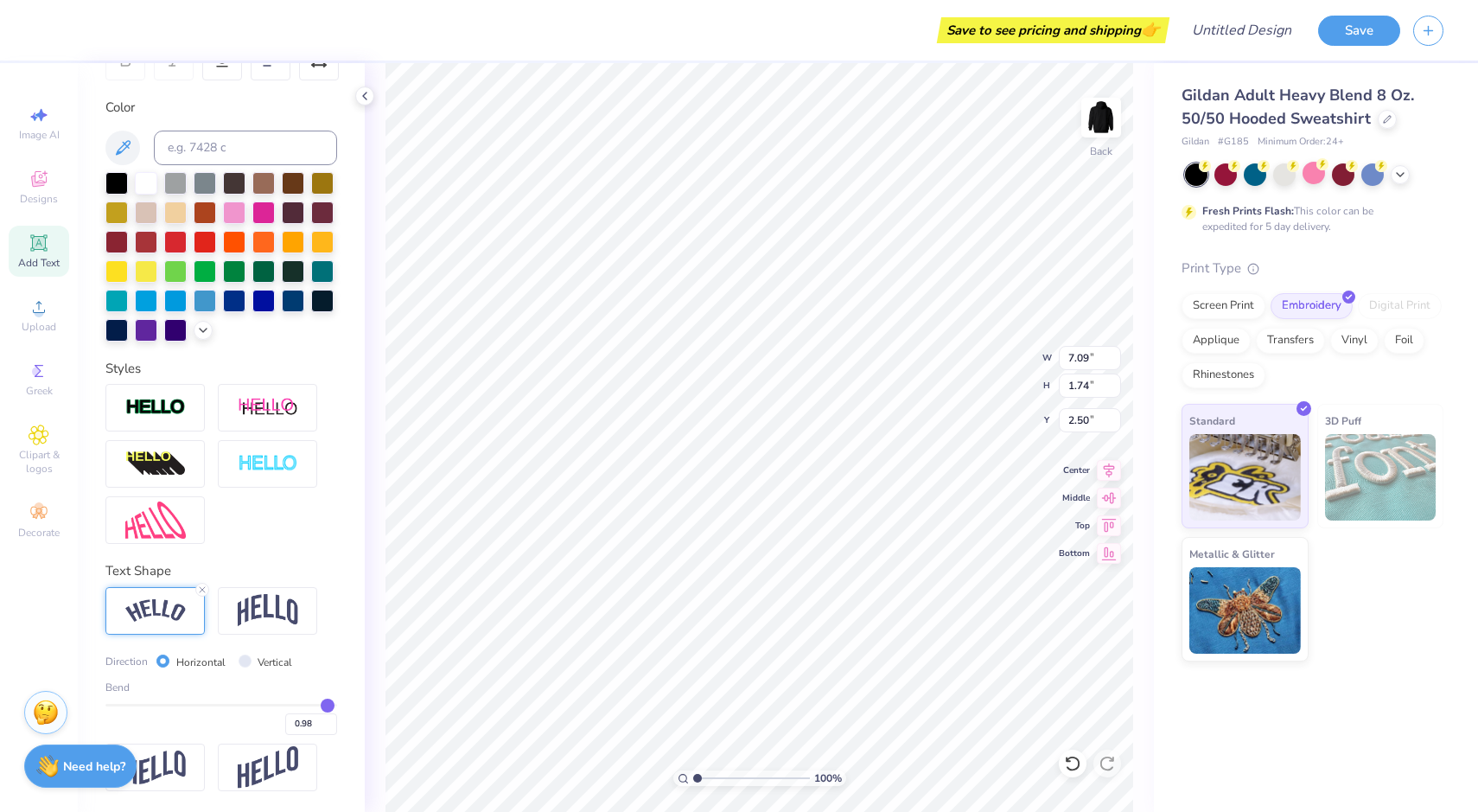
type input "1"
type input "1.00"
drag, startPoint x: 265, startPoint y: 709, endPoint x: 329, endPoint y: 714, distance: 64.2
type input "1"
click at [329, 706] on input "range" at bounding box center [221, 705] width 231 height 3
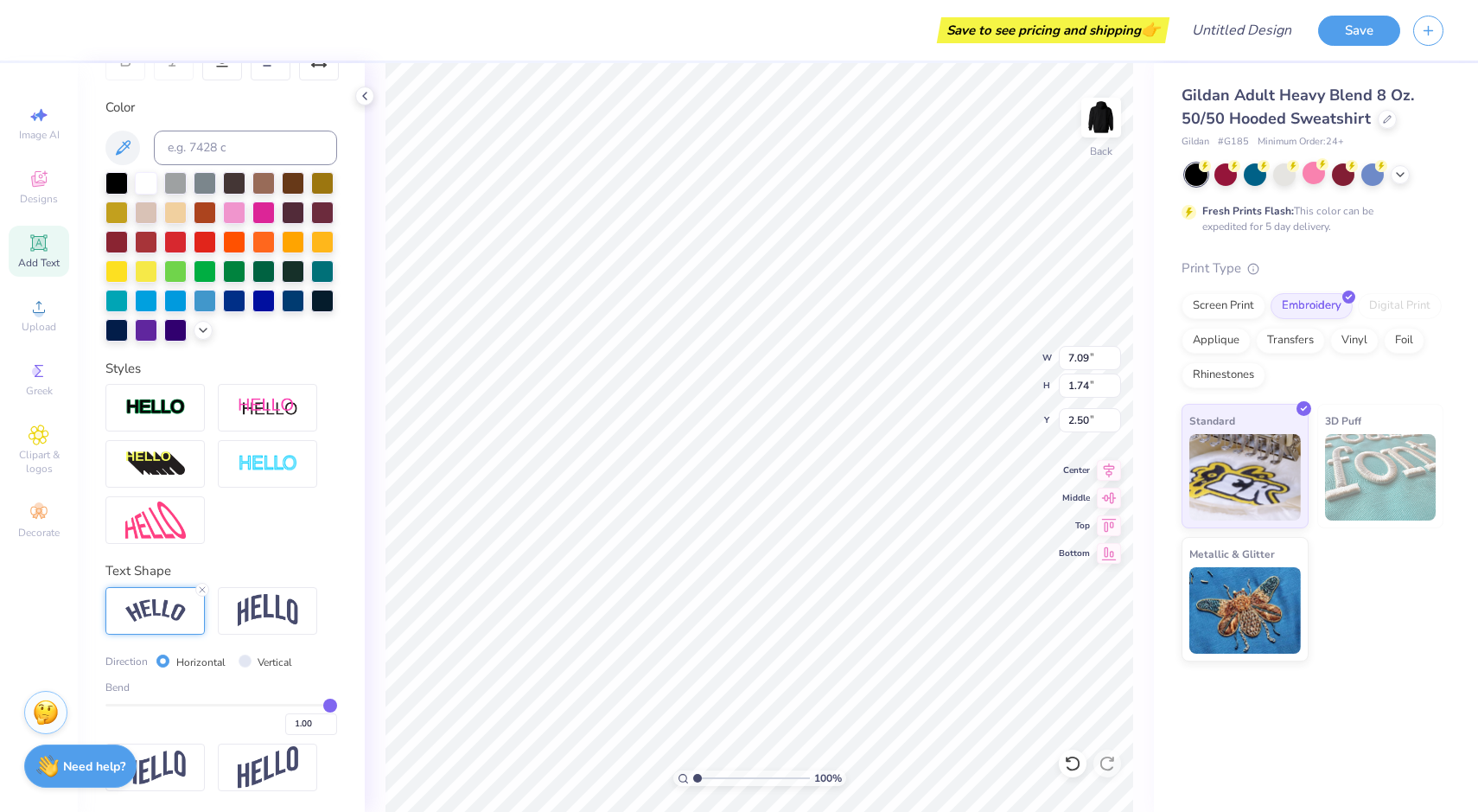
type input "7.84"
type input "3.93"
type input "1.40"
click at [276, 621] on img at bounding box center [267, 610] width 61 height 33
type input "6.20"
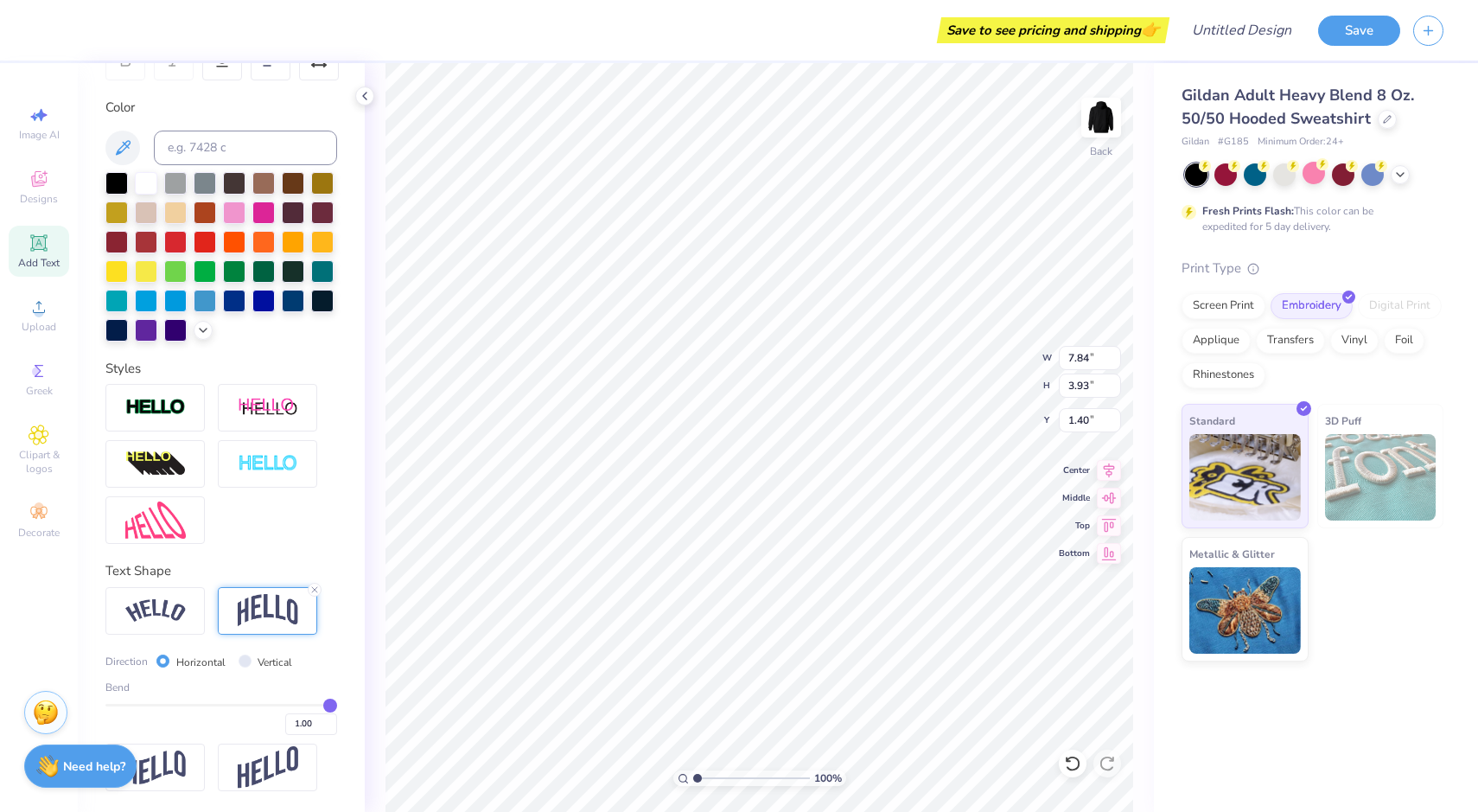
type input "1.41"
click at [189, 608] on div at bounding box center [155, 611] width 99 height 48
type input "7.84"
type input "1.40"
